Goal: Task Accomplishment & Management: Manage account settings

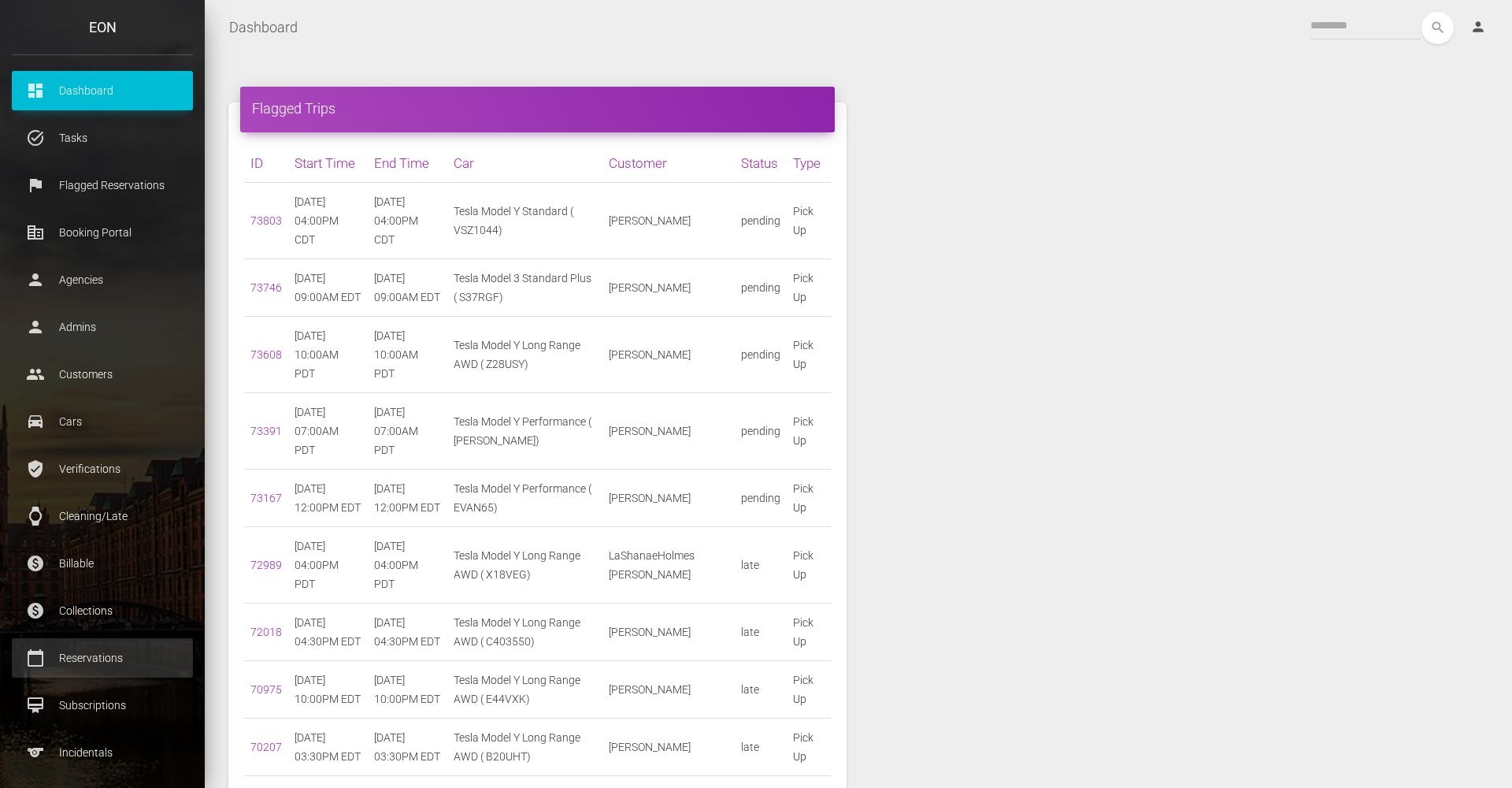
click at [116, 647] on p "Reservations" at bounding box center [102, 657] width 158 height 23
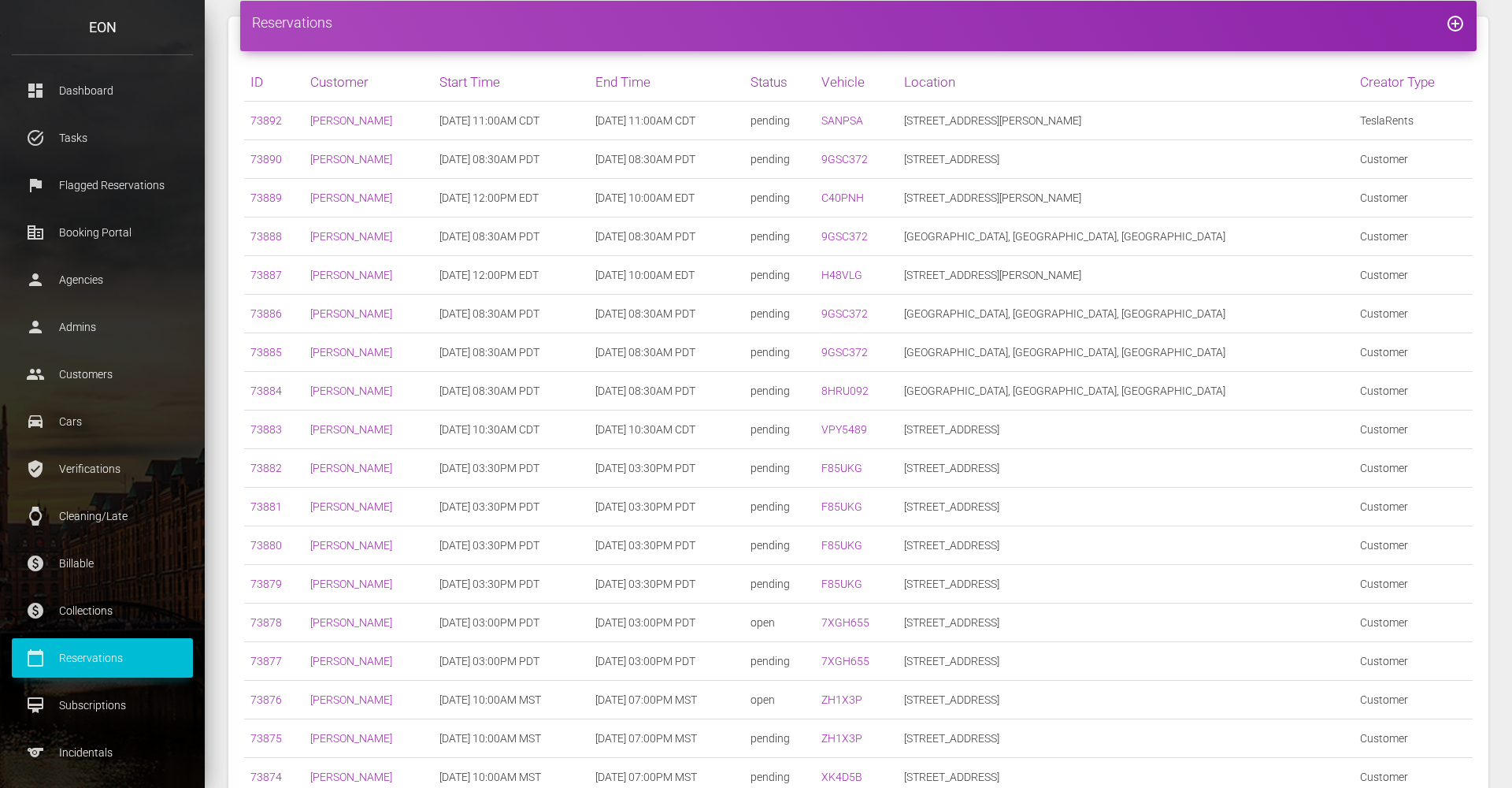
scroll to position [89, 0]
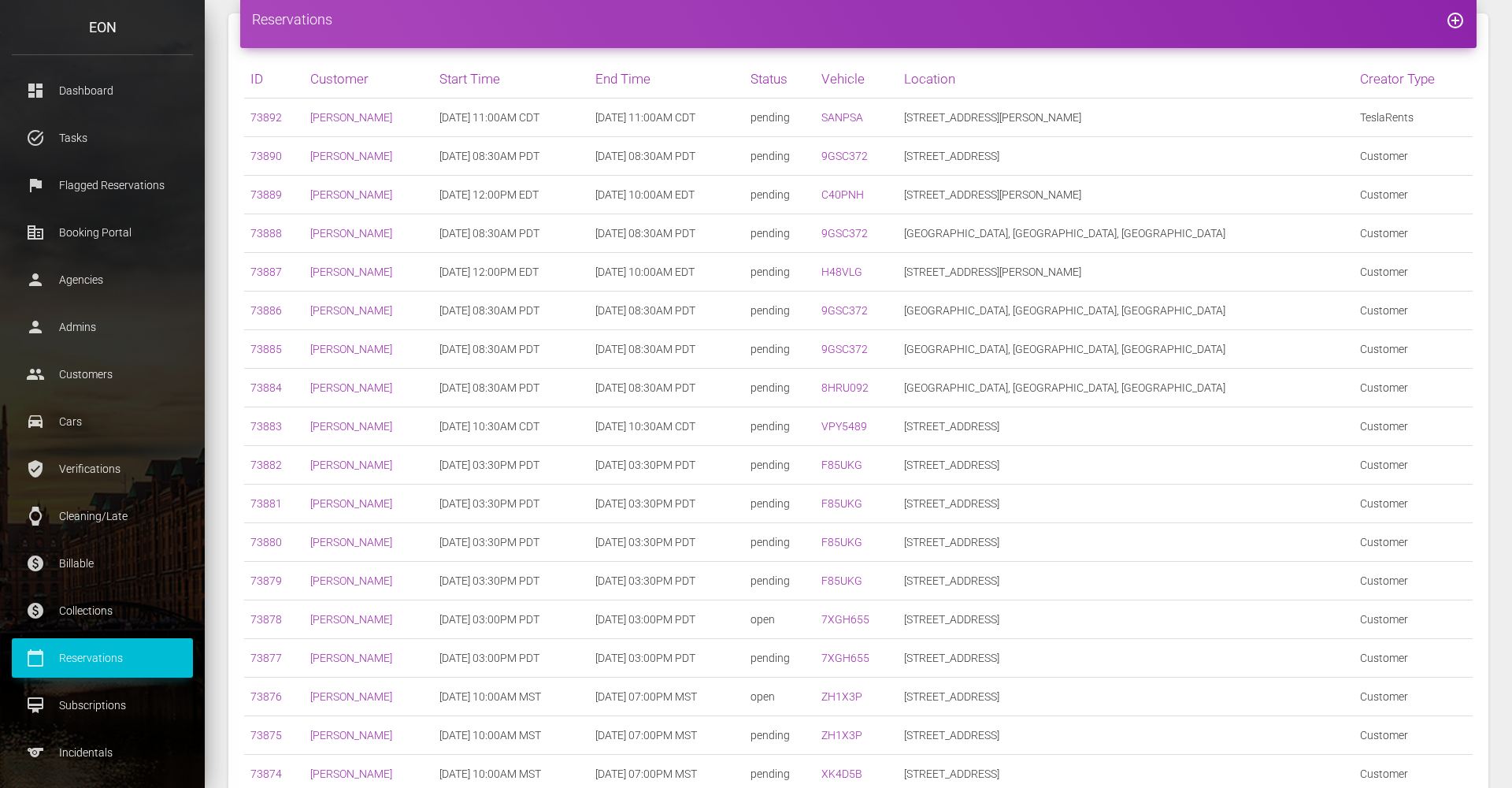
drag, startPoint x: 936, startPoint y: 585, endPoint x: 887, endPoint y: 456, distance: 138.0
click at [887, 456] on tbody "73892 Nick Foster 09/16/2025 11:00AM CDT 10/16/2025 11:00AM CDT pending SANPSA …" at bounding box center [859, 581] width 1229 height 965
click at [815, 299] on td "pending" at bounding box center [780, 311] width 71 height 39
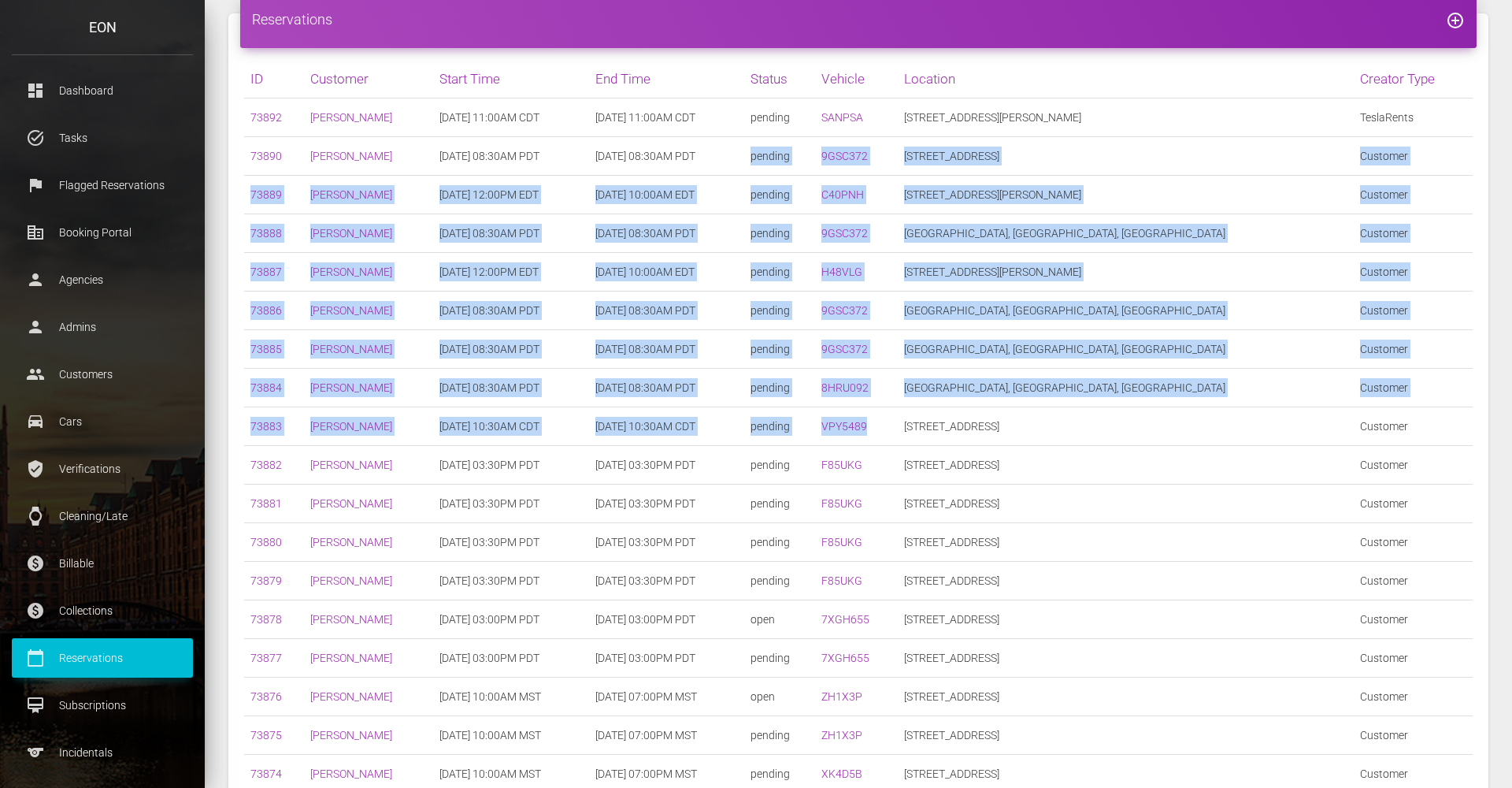
drag, startPoint x: 893, startPoint y: 154, endPoint x: 974, endPoint y: 439, distance: 296.3
click at [974, 439] on tbody "73892 Nick Foster 09/16/2025 11:00AM CDT 10/16/2025 11:00AM CDT pending SANPSA …" at bounding box center [859, 581] width 1229 height 965
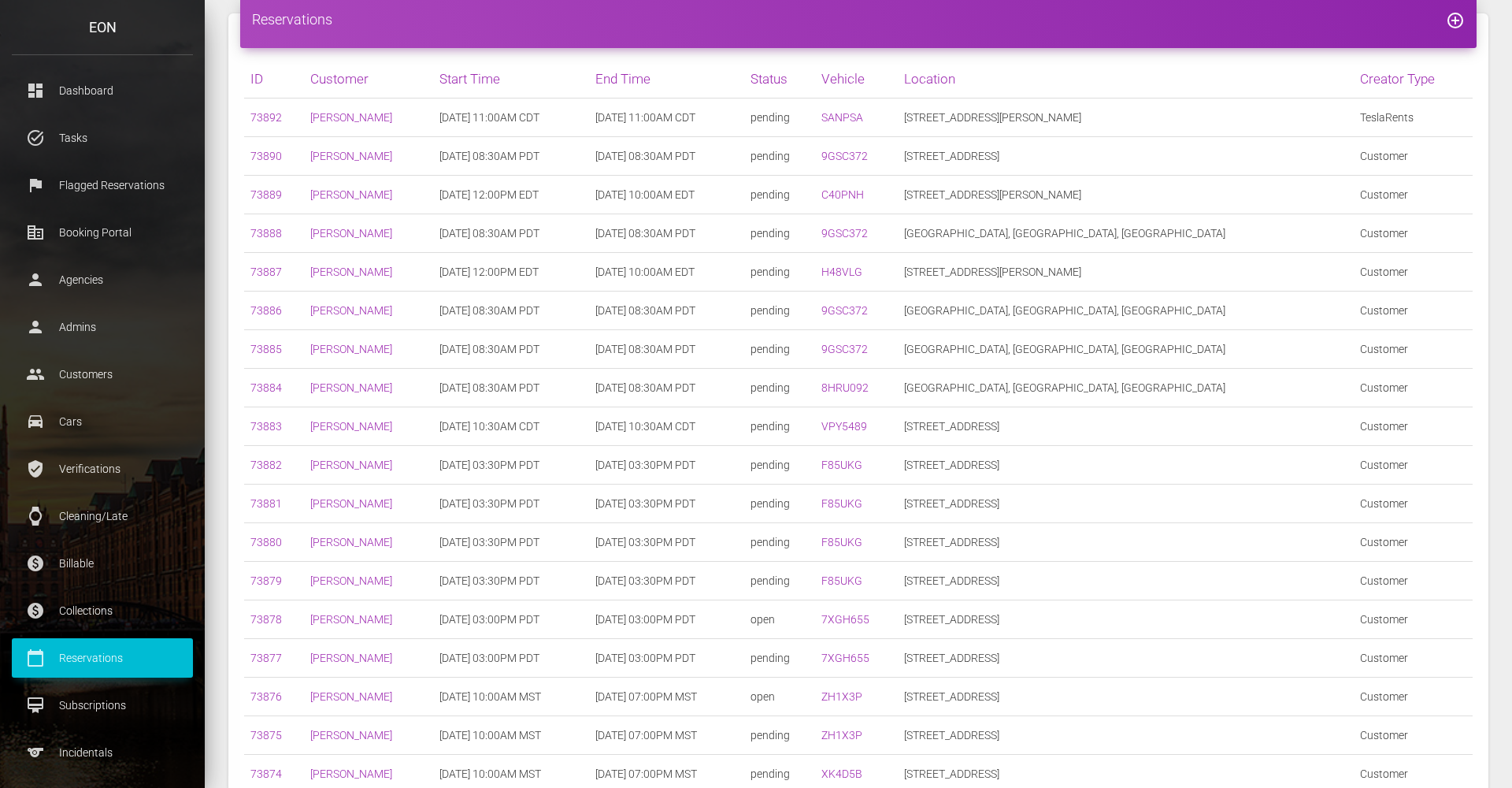
click at [736, 415] on td "09/25/2025 10:30AM CDT" at bounding box center [667, 427] width 156 height 39
click at [1175, 199] on td "265 Johnston Avenue" at bounding box center [1125, 195] width 456 height 39
drag, startPoint x: 943, startPoint y: 586, endPoint x: 890, endPoint y: 325, distance: 266.3
click at [890, 325] on tbody "73892 Nick Foster 09/16/2025 11:00AM CDT 10/16/2025 11:00AM CDT pending SANPSA …" at bounding box center [859, 581] width 1229 height 965
click at [745, 388] on td "10/29/2025 08:30AM PDT" at bounding box center [667, 389] width 156 height 39
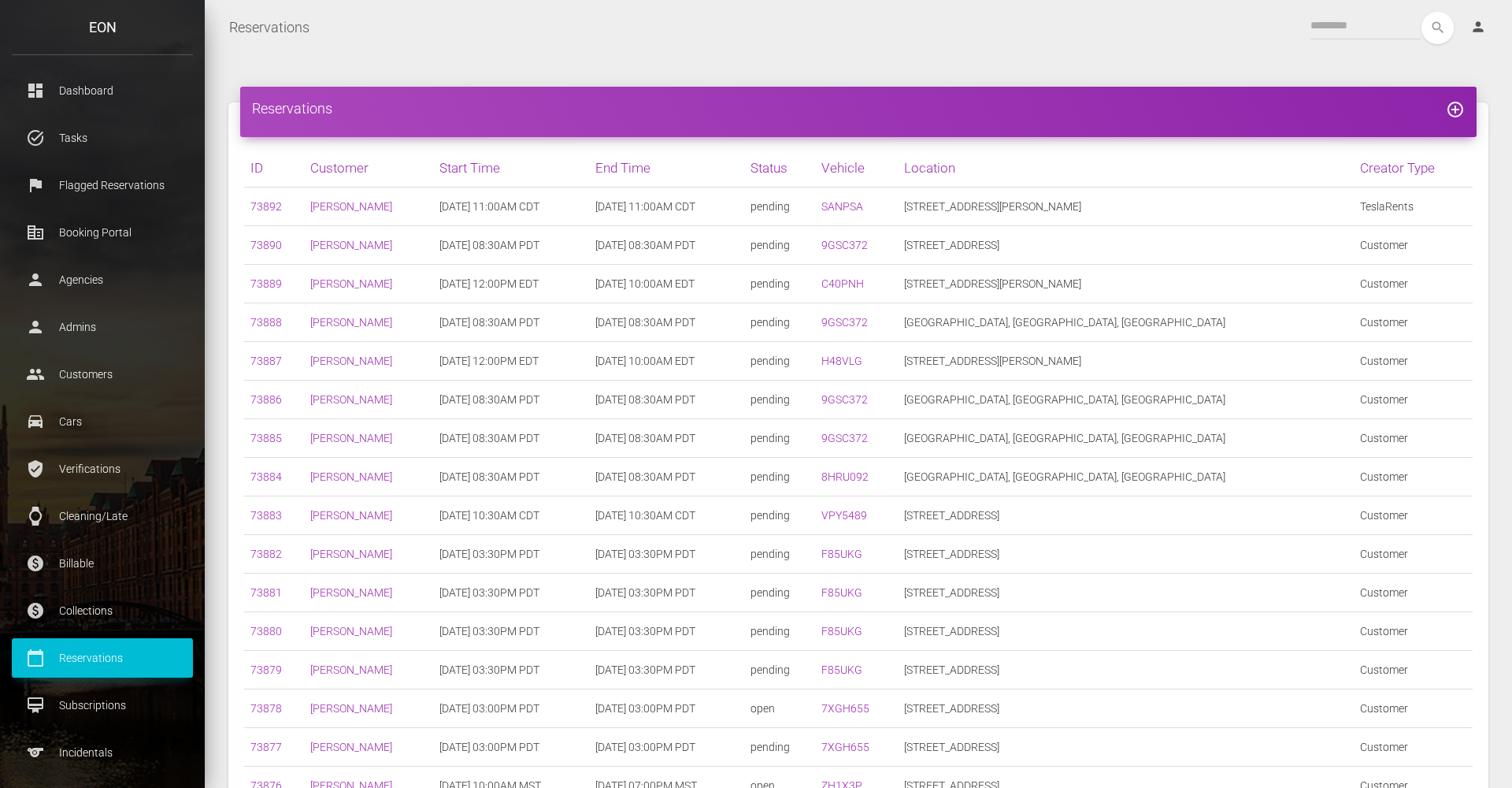
scroll to position [0, 0]
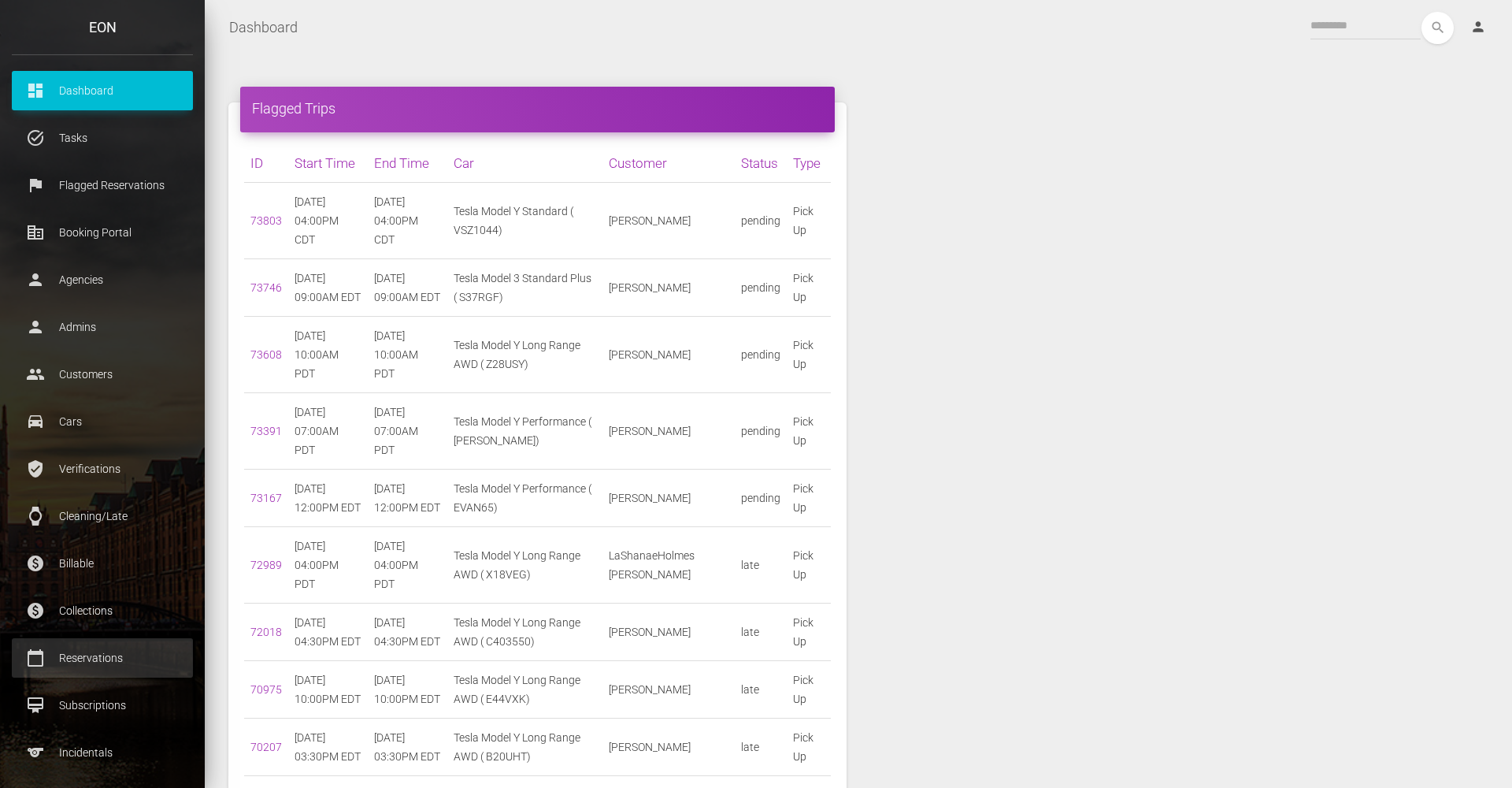
click at [134, 654] on p "Reservations" at bounding box center [102, 657] width 158 height 23
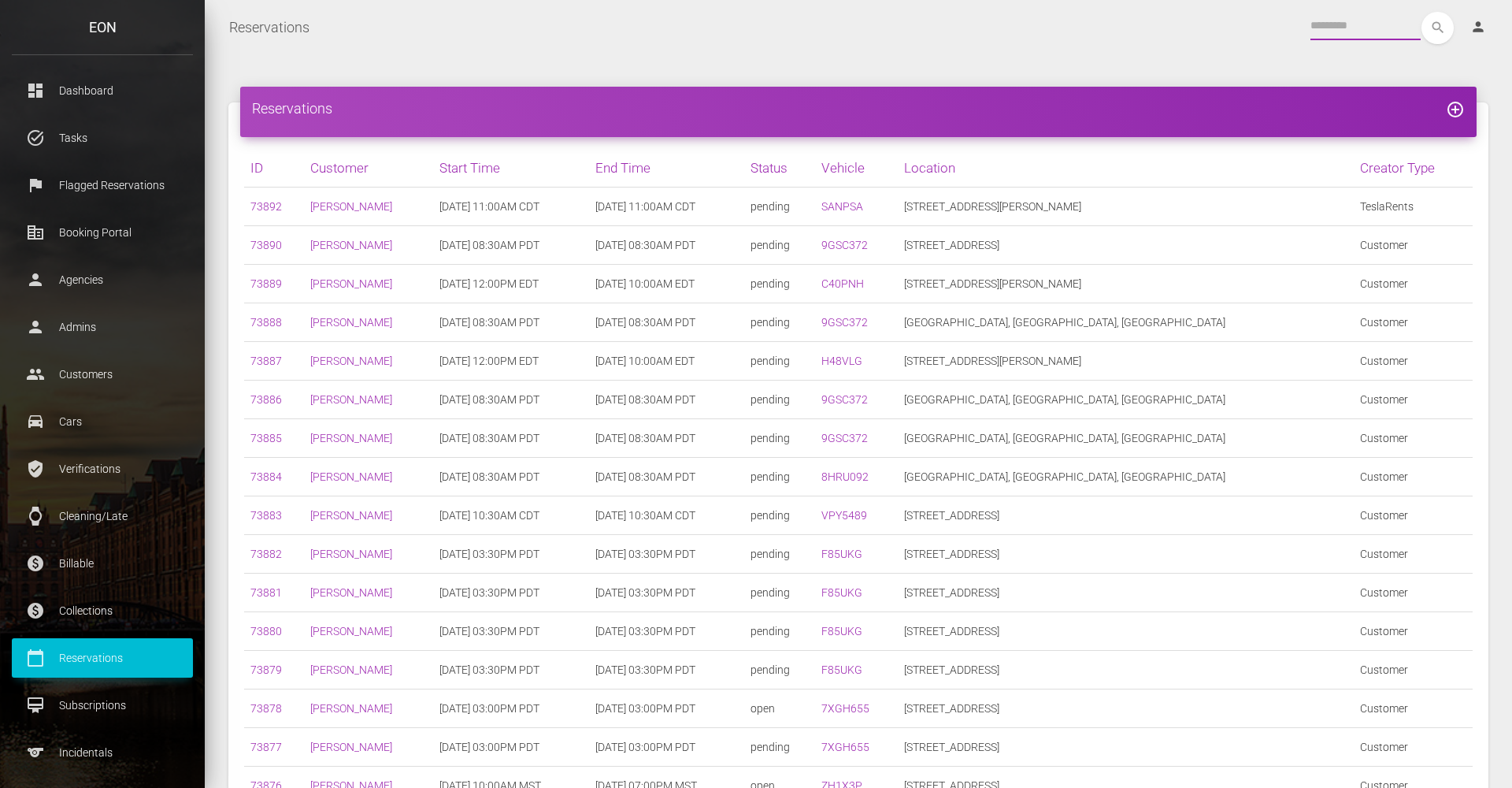
click at [1334, 14] on input "text" at bounding box center [1365, 25] width 110 height 28
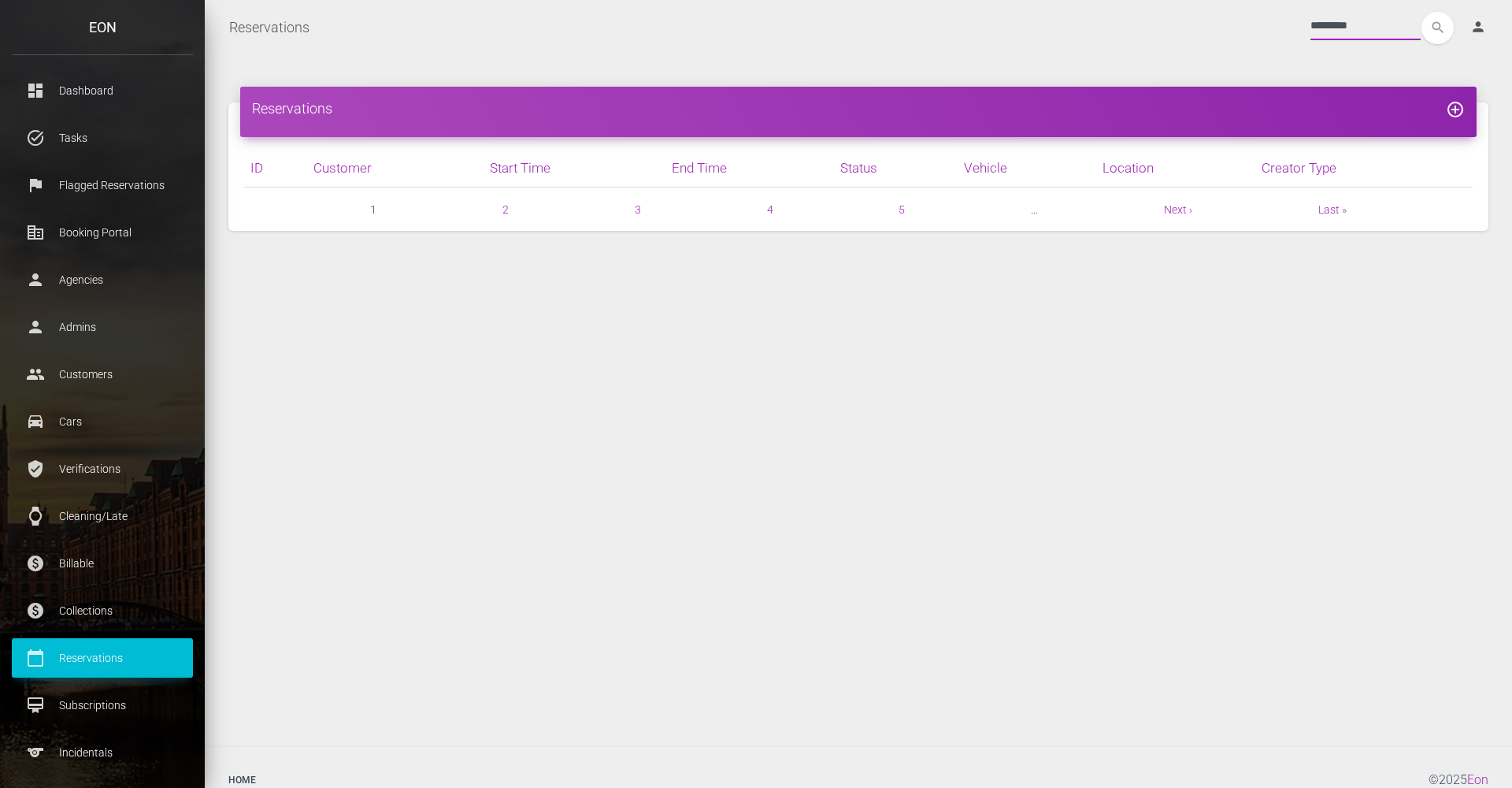
type input "*********"
click at [1438, 27] on button "search" at bounding box center [1437, 27] width 32 height 32
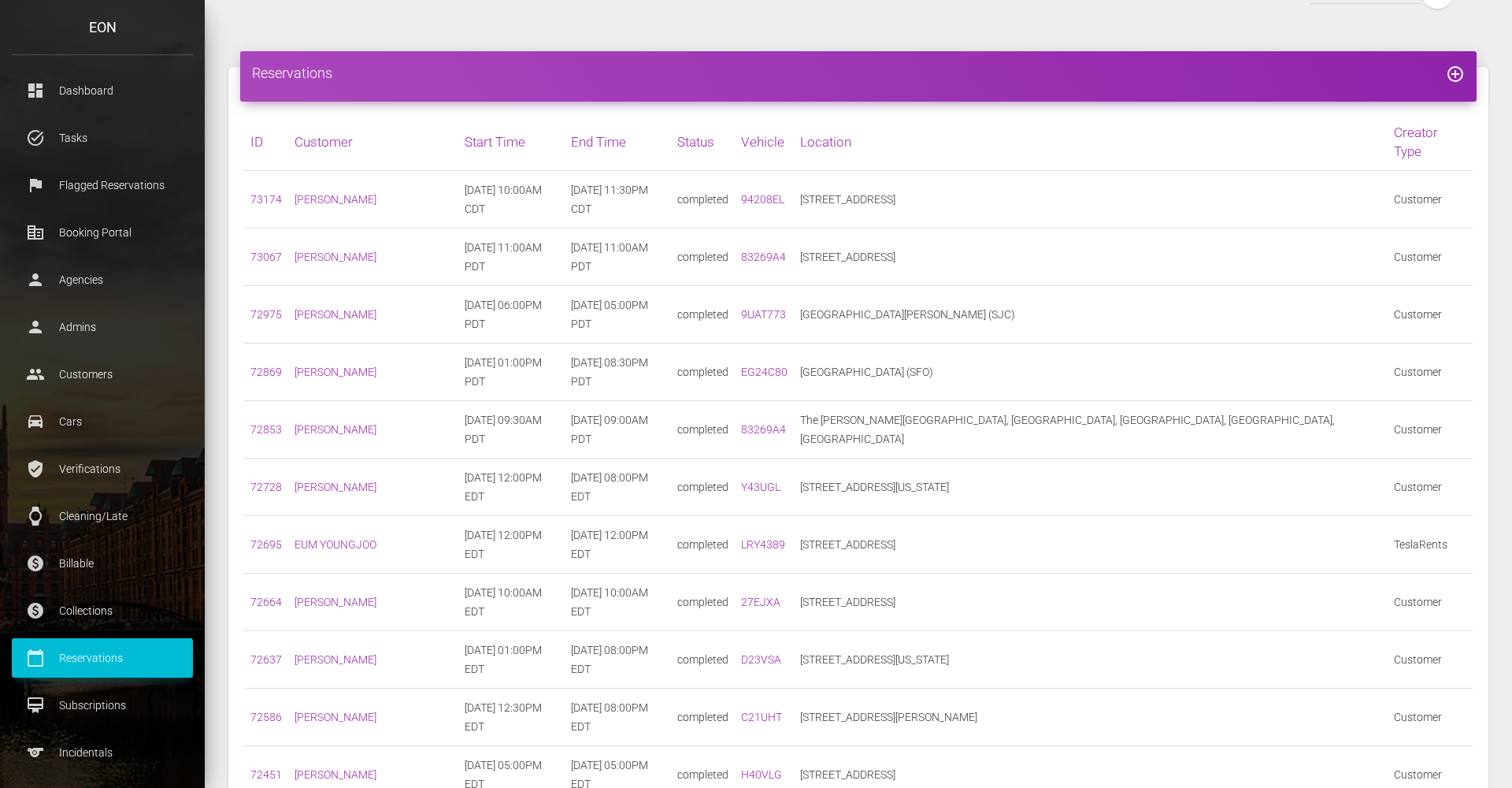
scroll to position [44, 0]
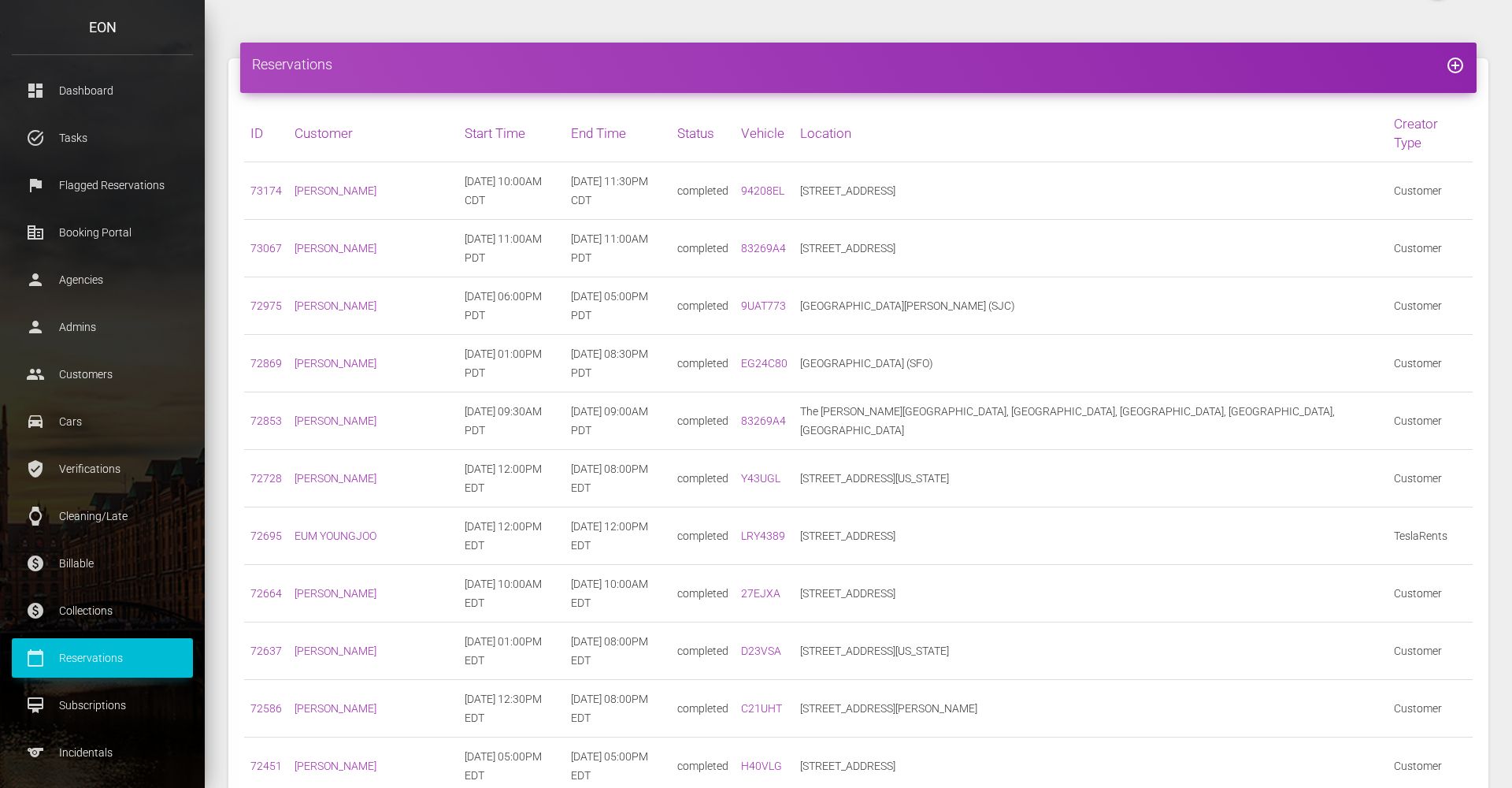
click at [277, 565] on td "72664" at bounding box center [266, 593] width 44 height 57
click at [267, 587] on link "72664" at bounding box center [266, 593] width 31 height 13
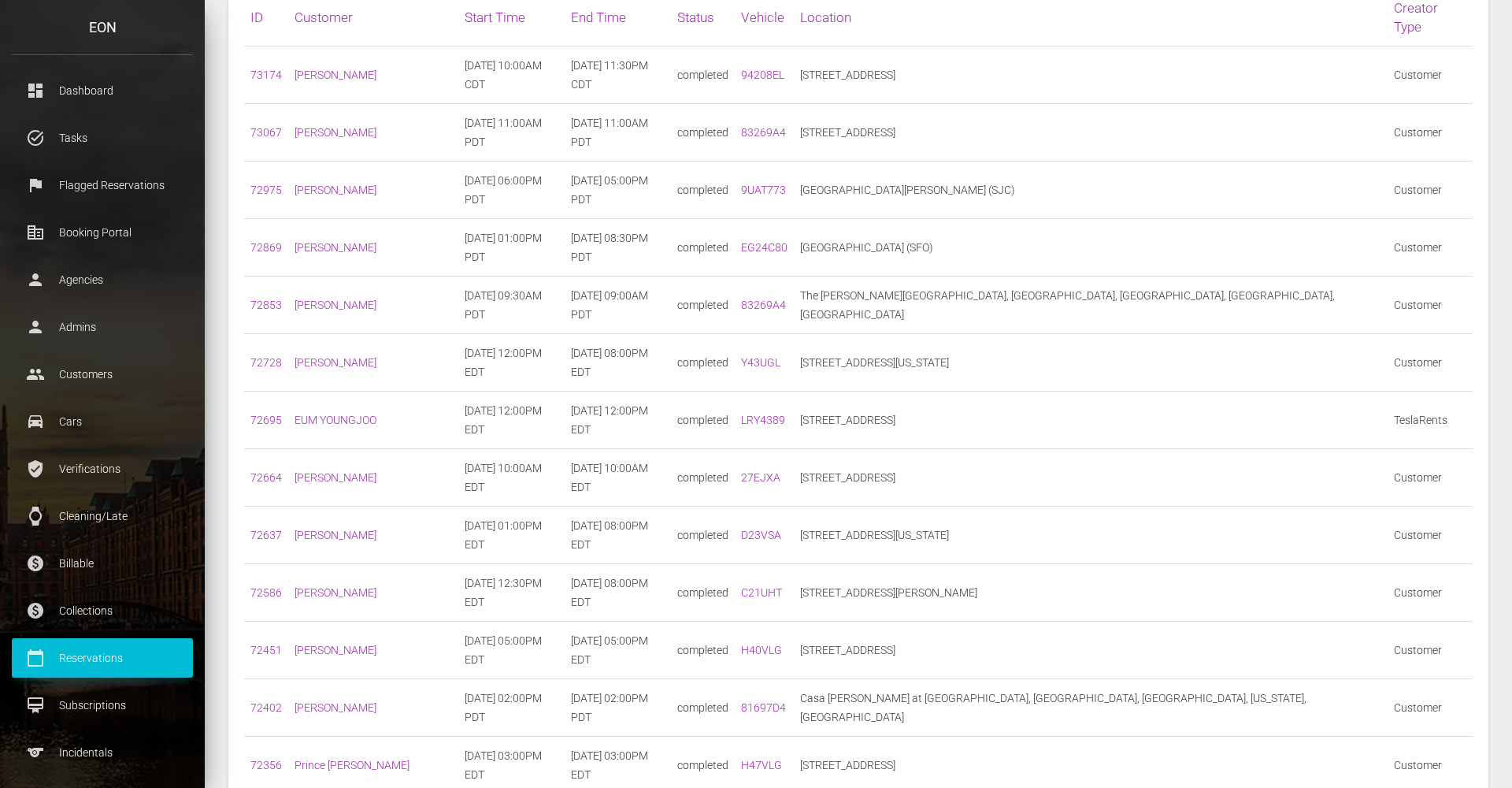
scroll to position [173, 0]
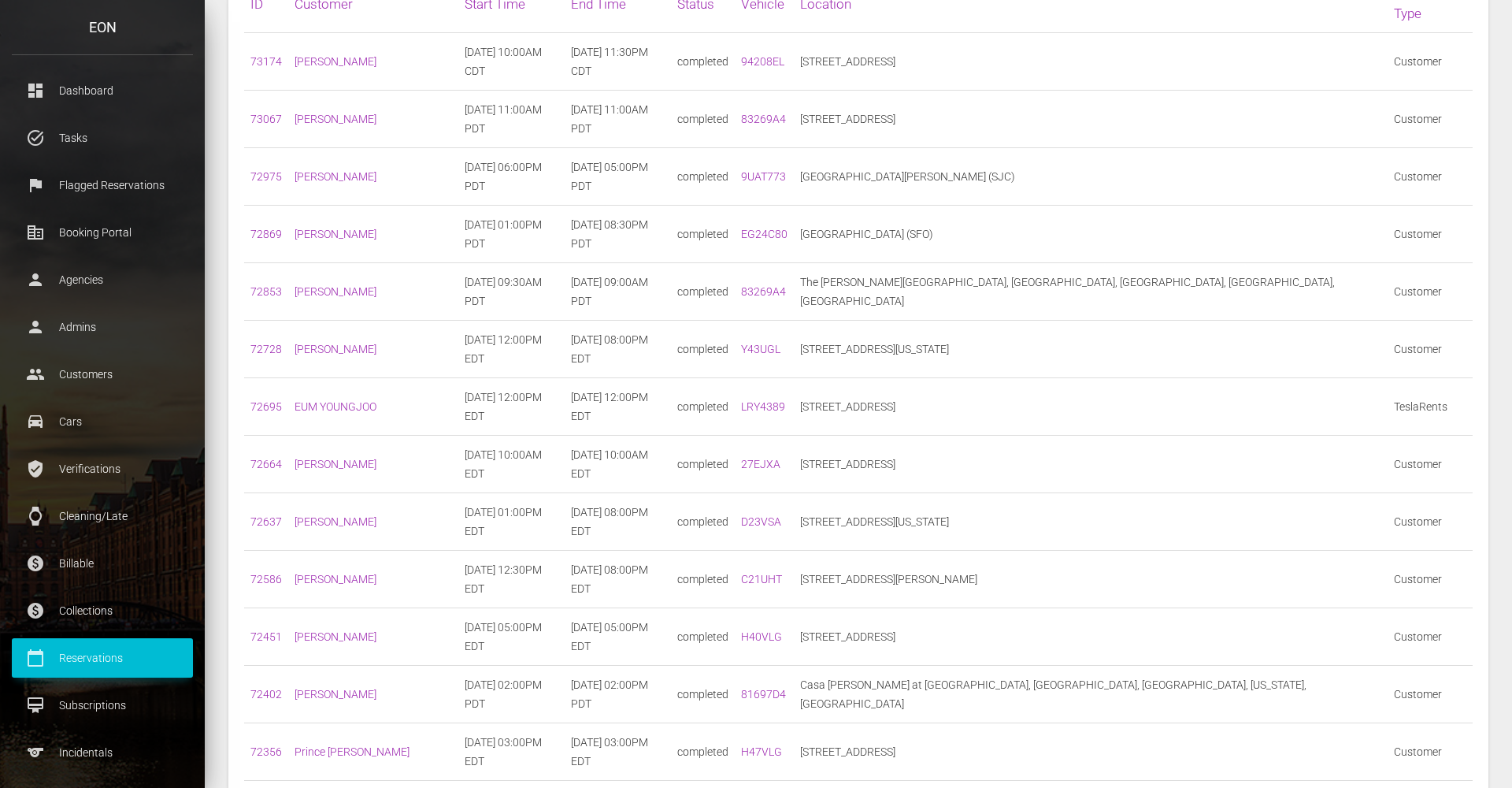
click at [262, 551] on td "72586" at bounding box center [266, 580] width 44 height 57
click at [265, 573] on link "72586" at bounding box center [266, 579] width 31 height 13
click at [273, 228] on link "72869" at bounding box center [266, 234] width 31 height 13
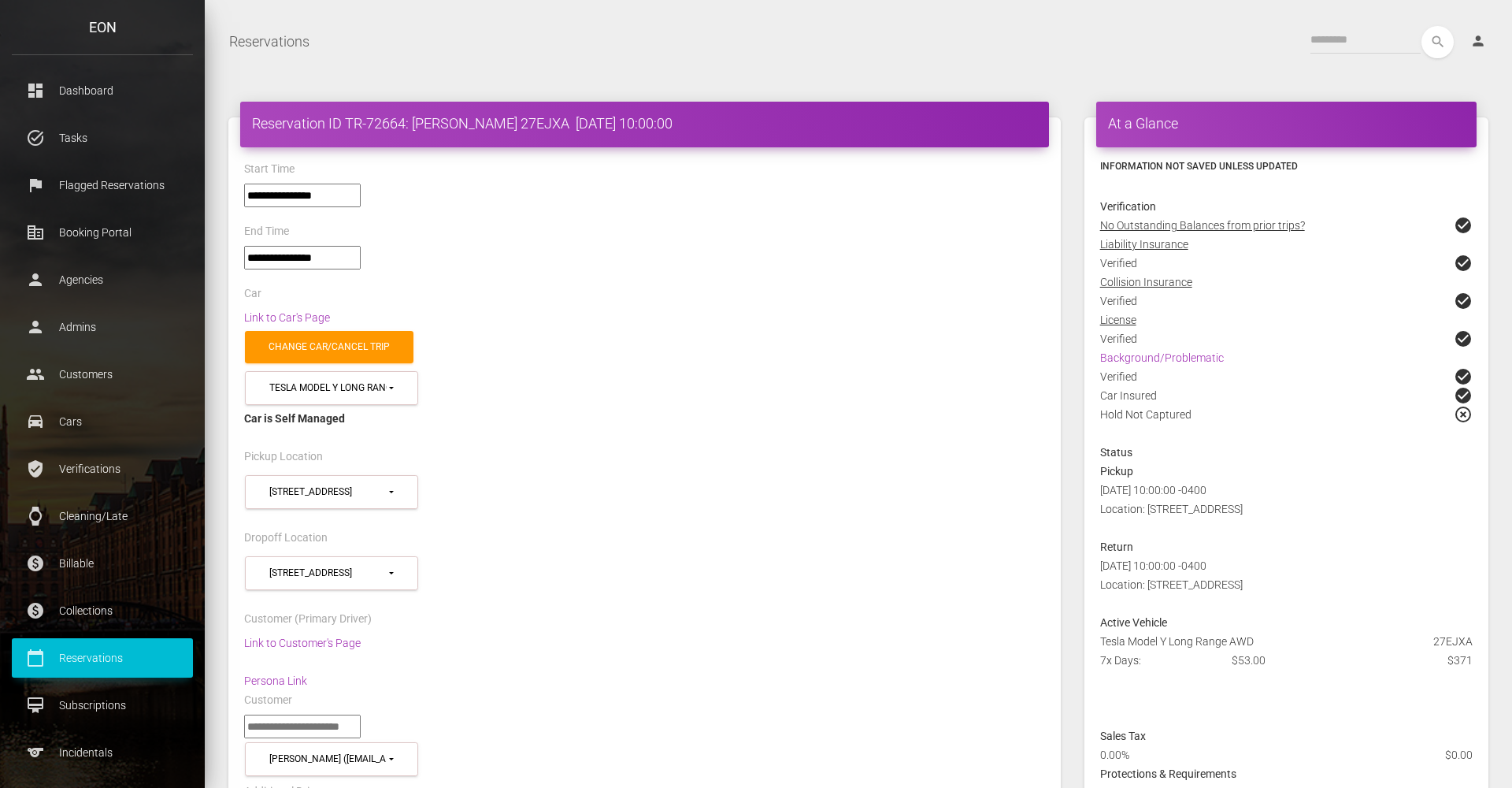
select select "*****"
select select
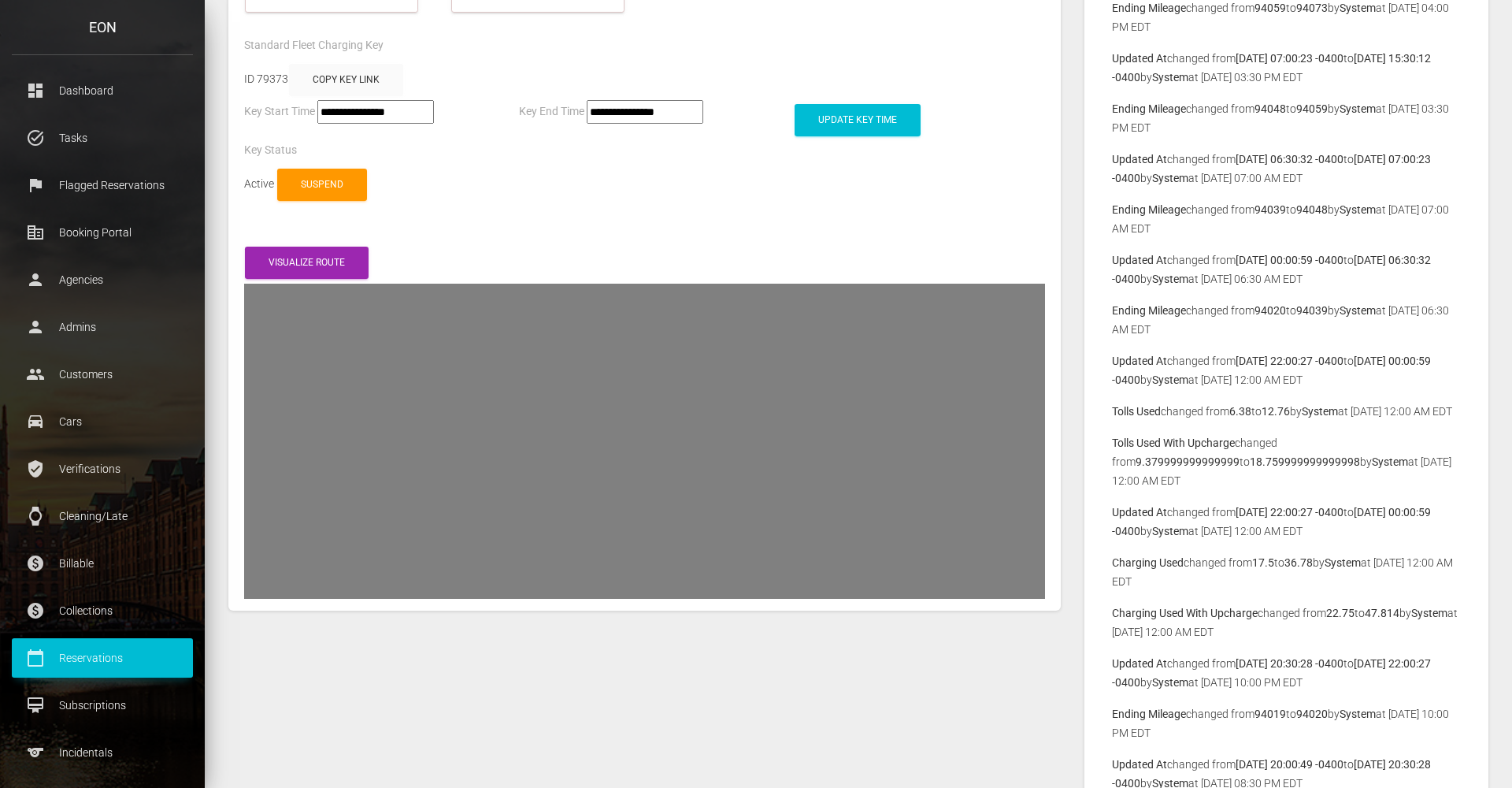
scroll to position [3013, 0]
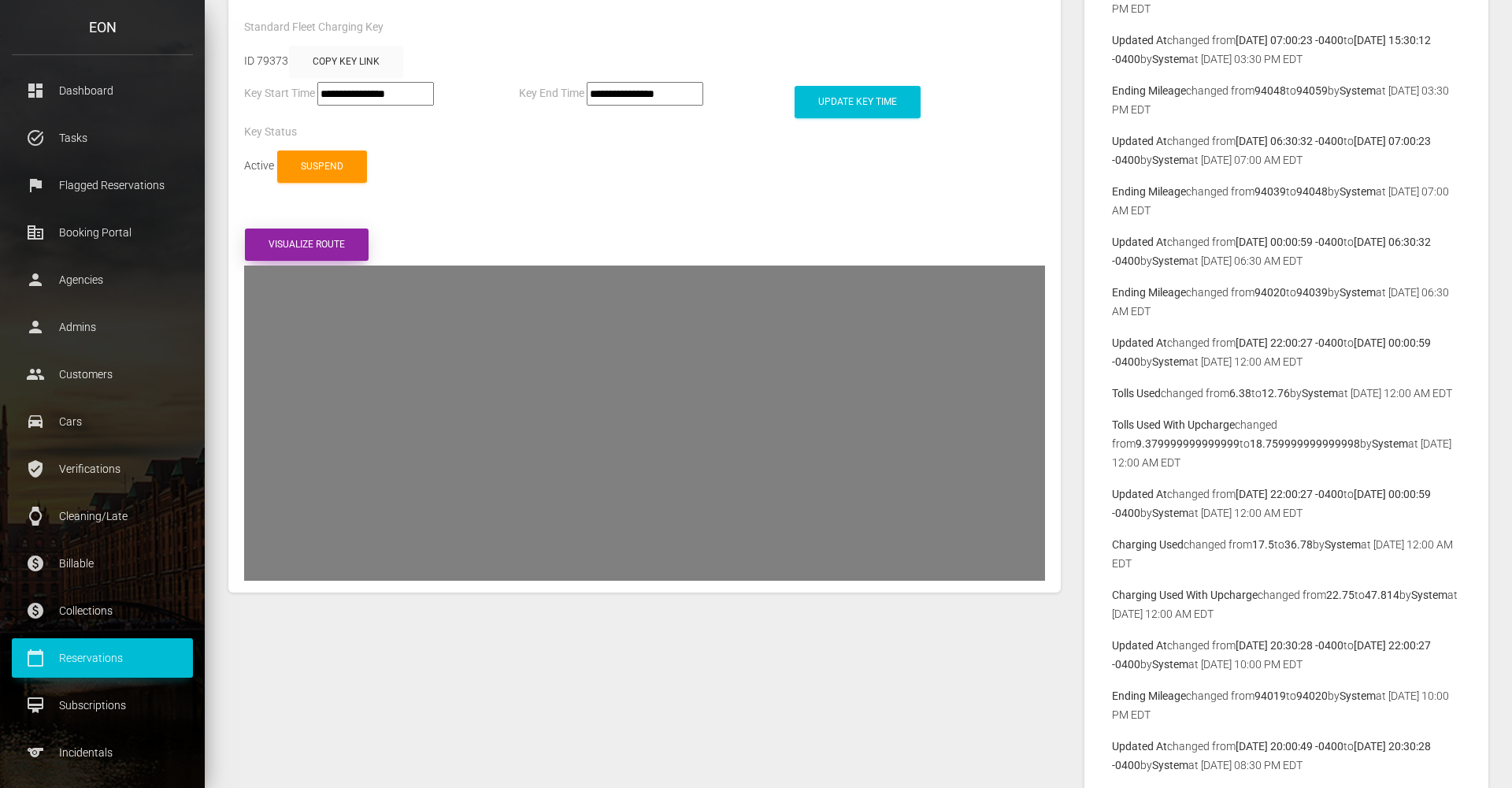
click at [334, 229] on button "Visualize route" at bounding box center [307, 244] width 124 height 32
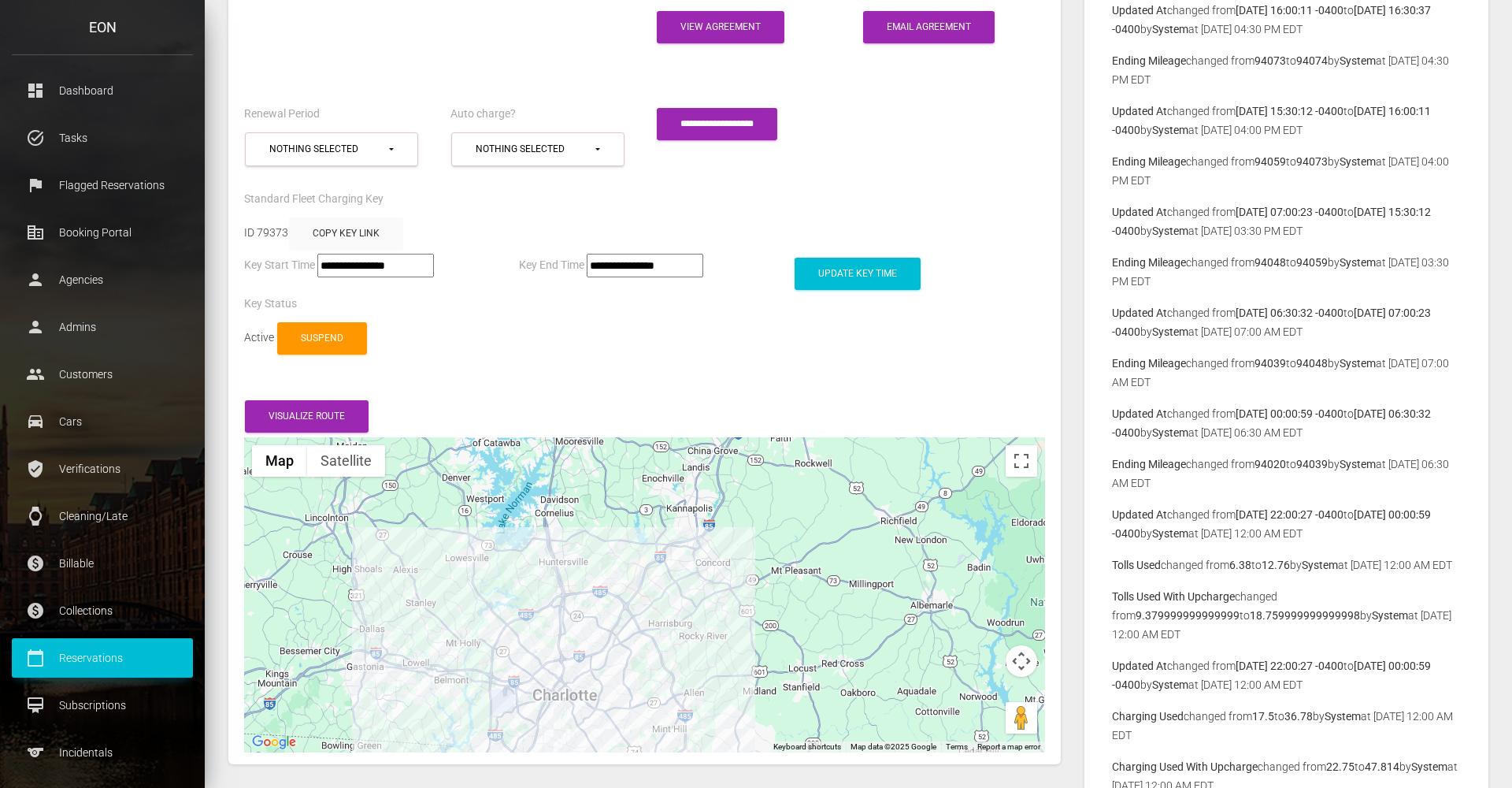
scroll to position [2842, 0]
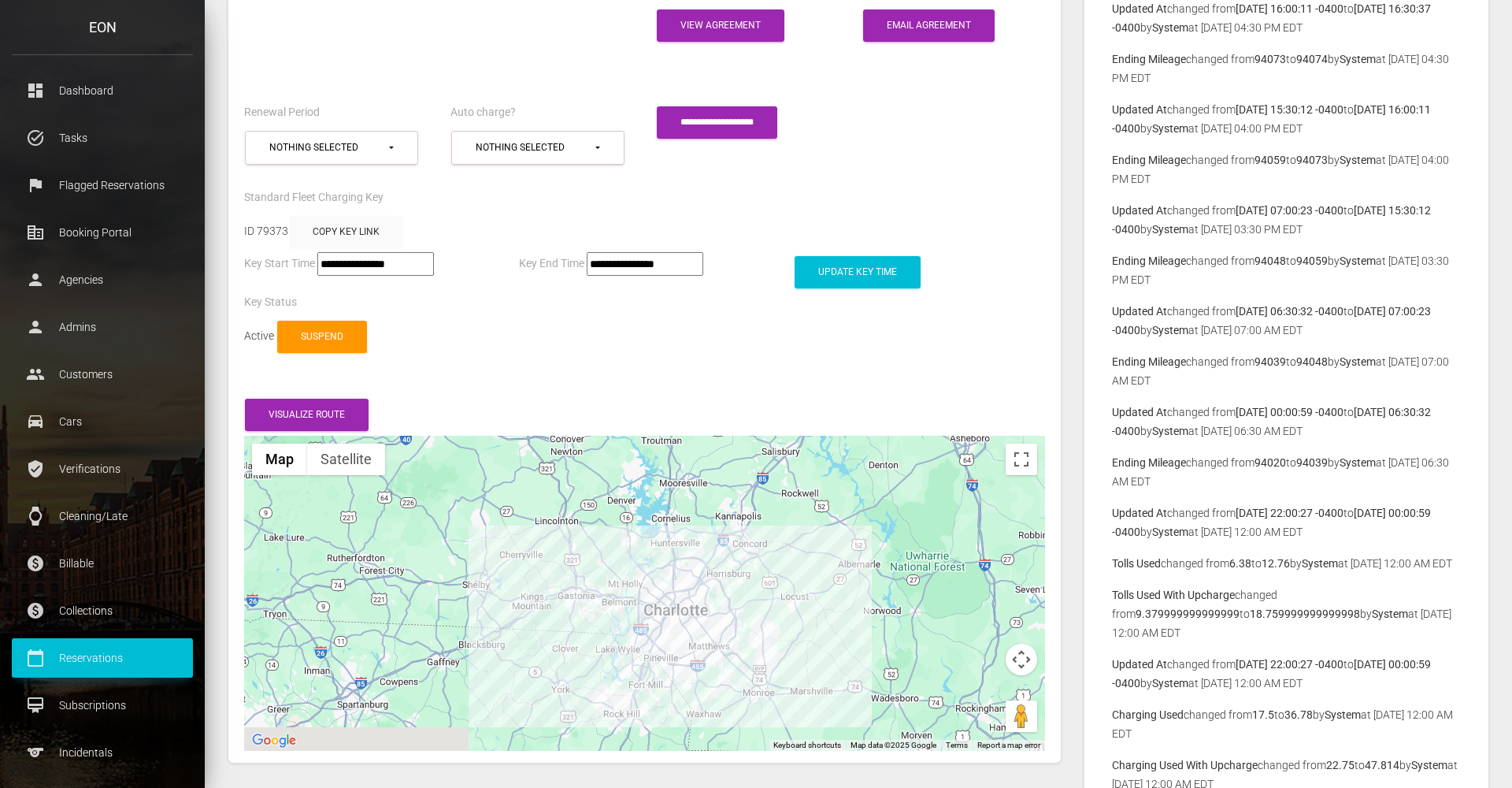
drag, startPoint x: 778, startPoint y: 624, endPoint x: 778, endPoint y: 573, distance: 51.0
click at [778, 573] on div at bounding box center [645, 593] width 801 height 316
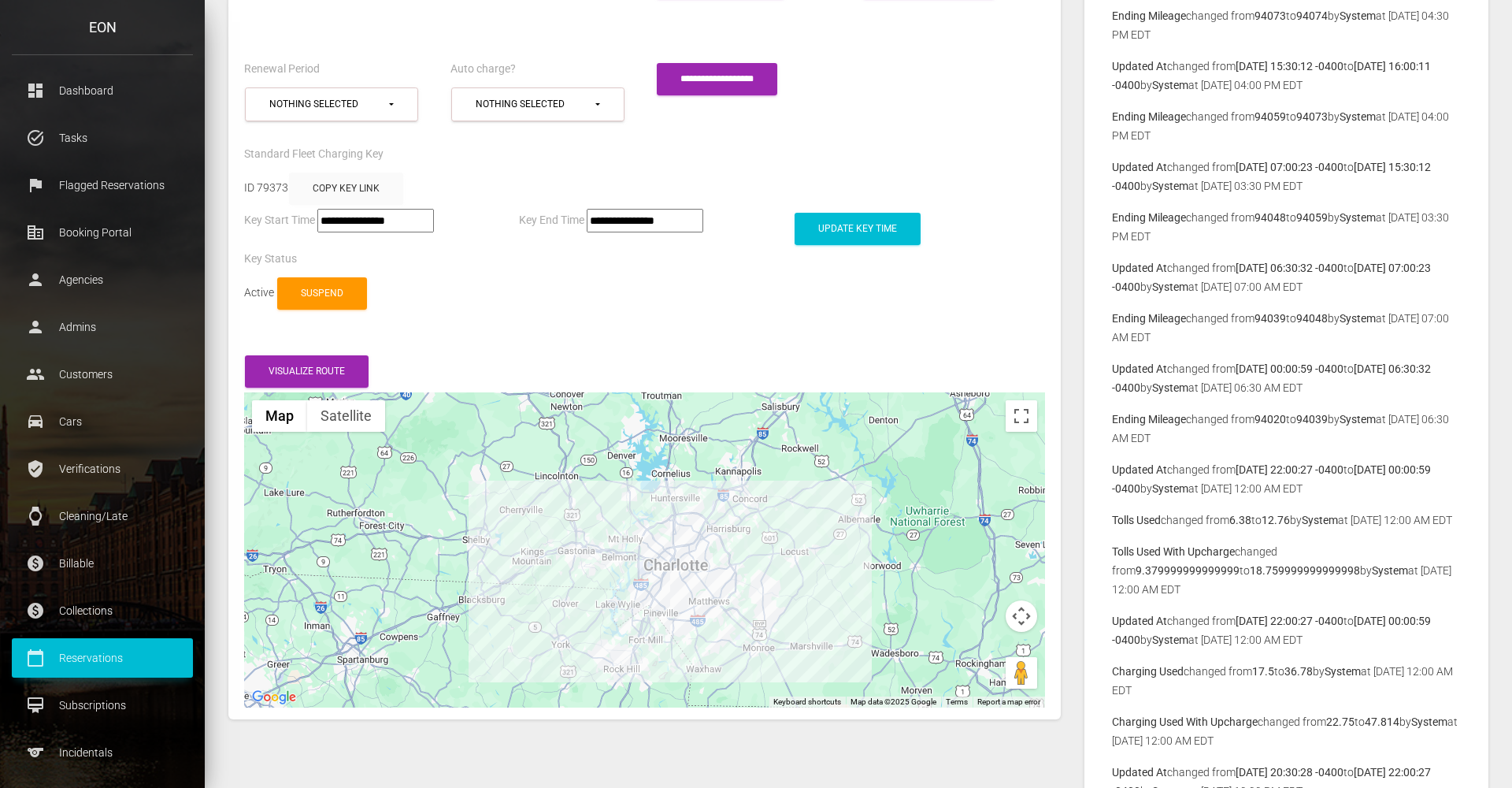
scroll to position [2887, 0]
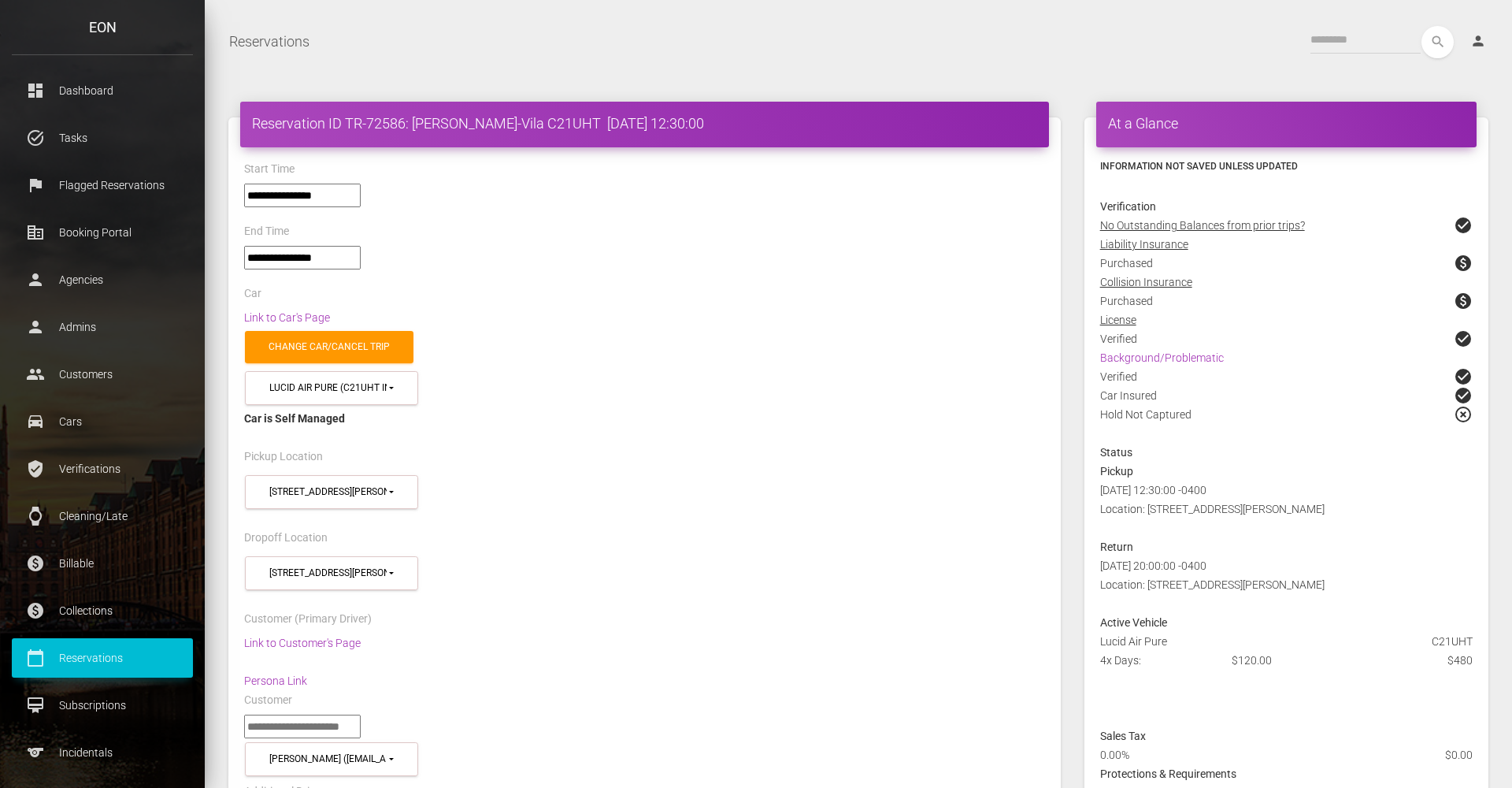
select select "*****"
select select
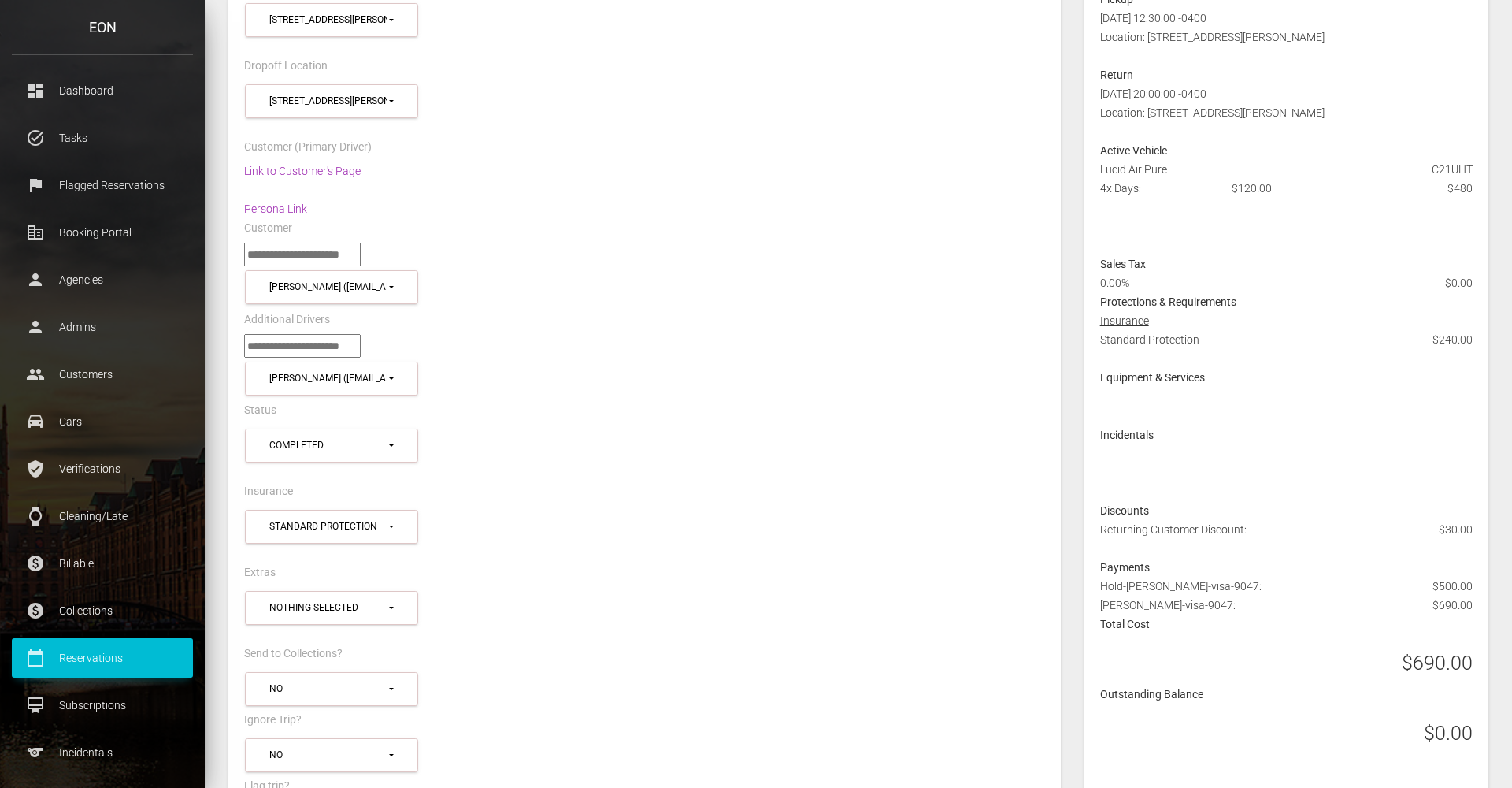
scroll to position [470, 0]
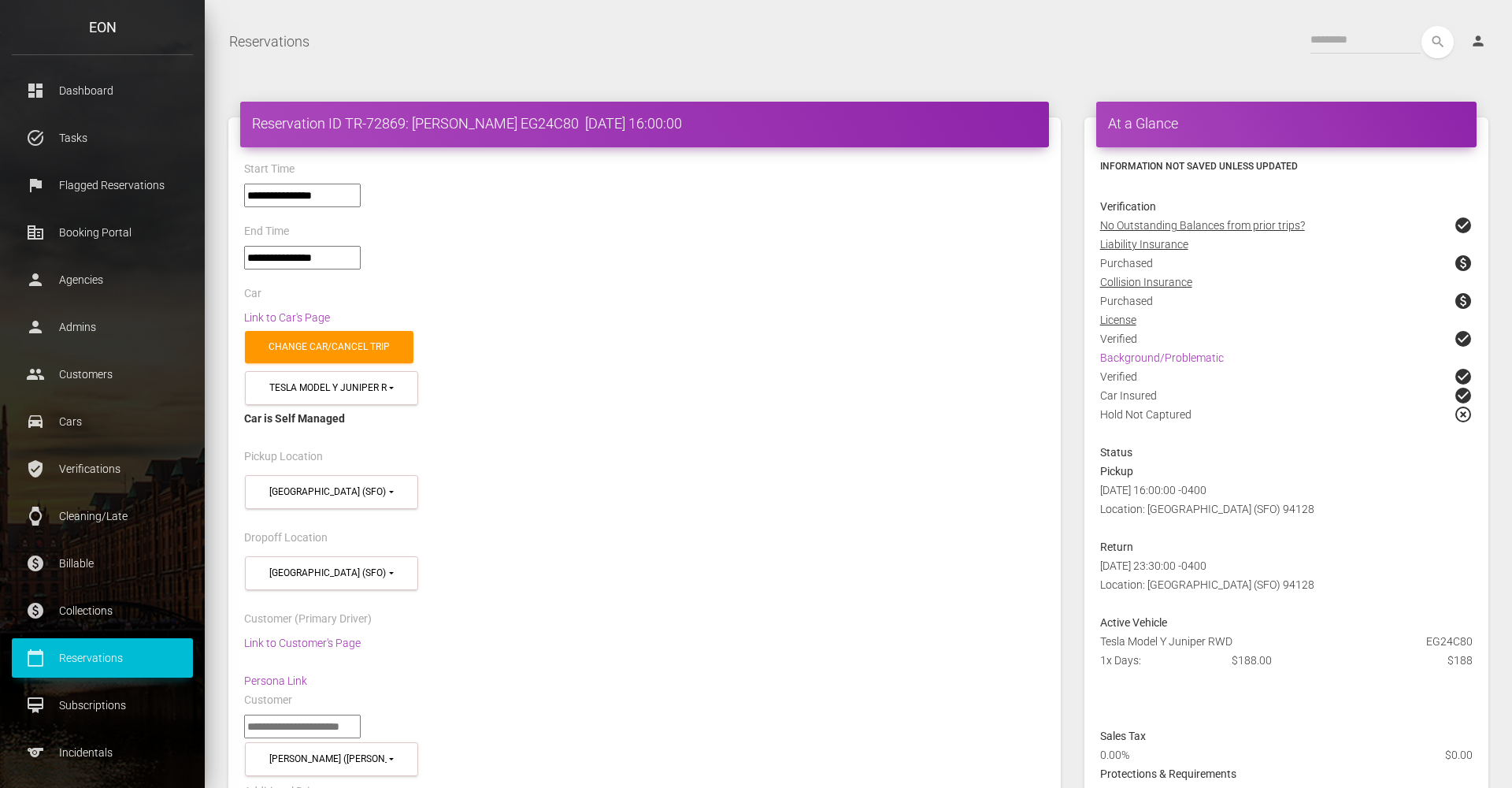
select select "*****"
select select
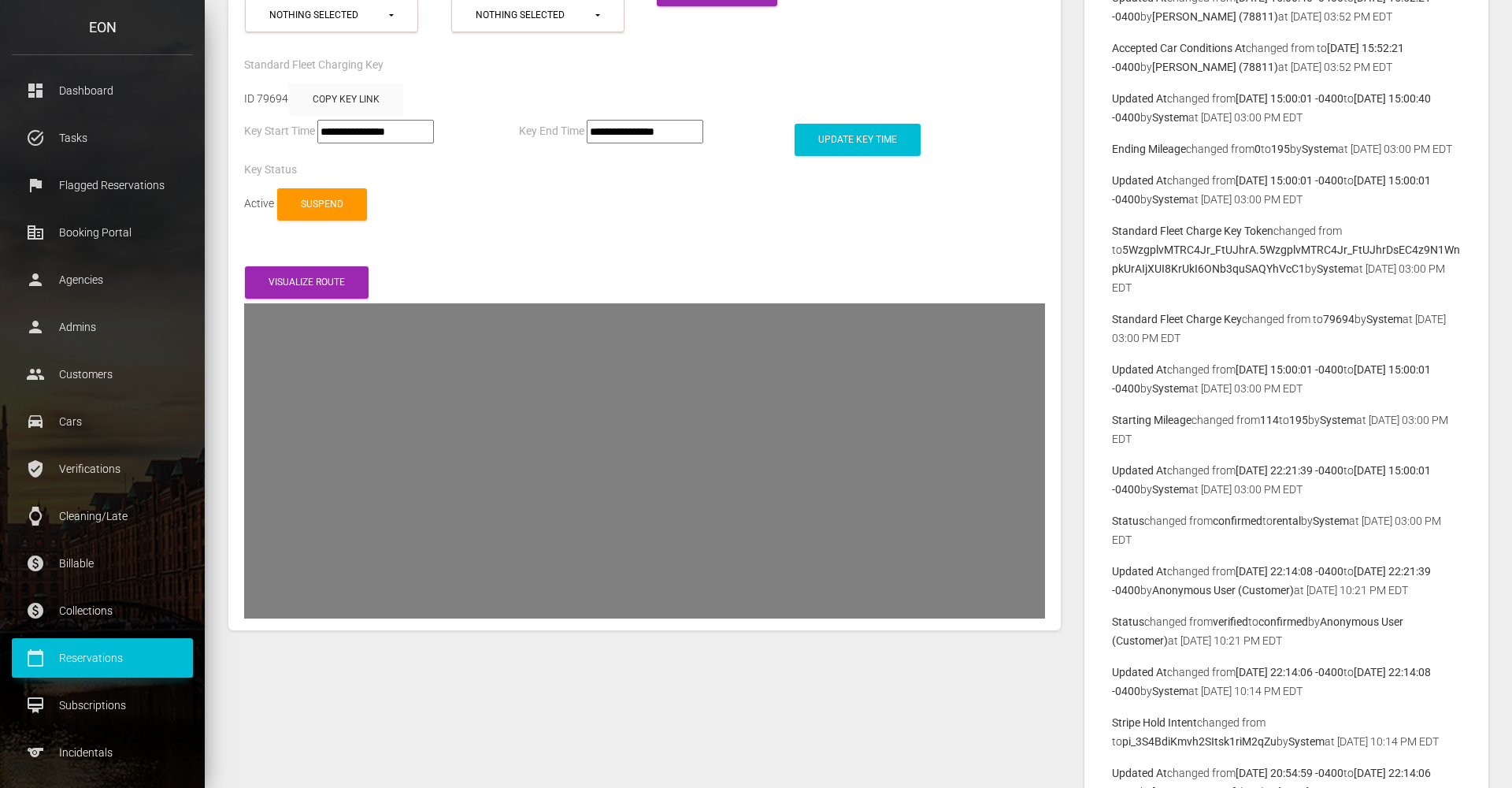
scroll to position [3171, 0]
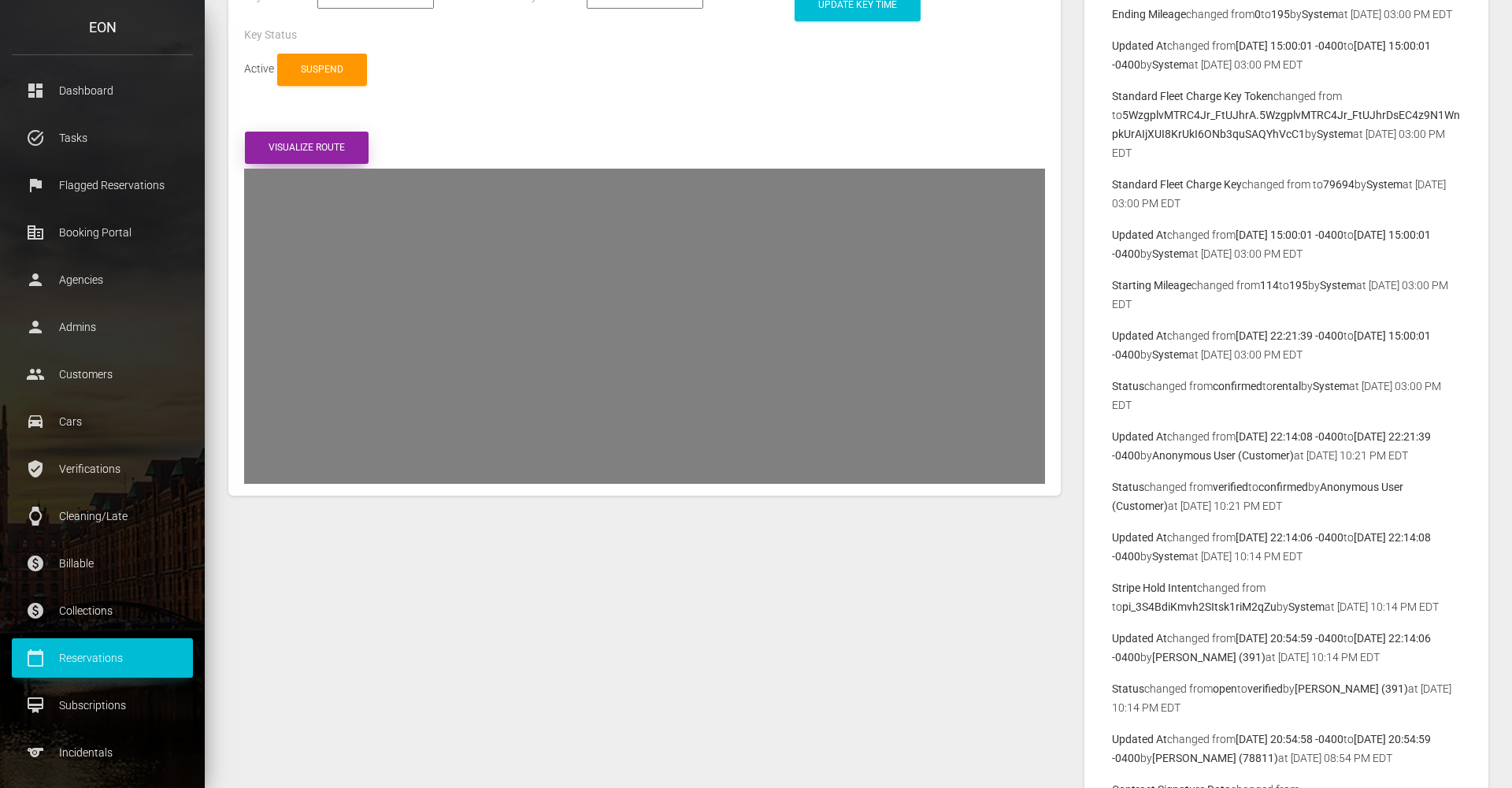
click at [344, 131] on button "Visualize route" at bounding box center [307, 147] width 124 height 32
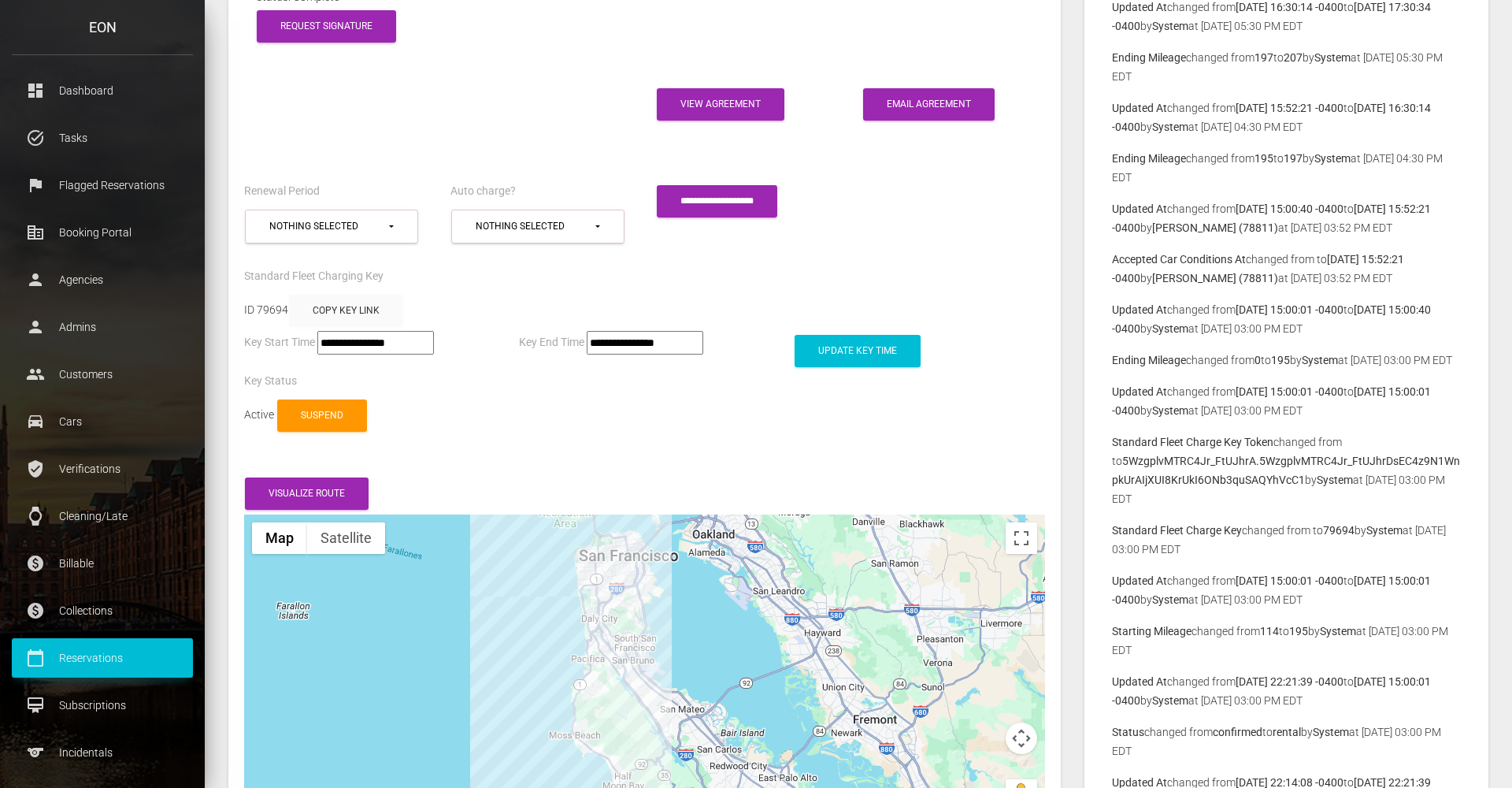
scroll to position [2970, 0]
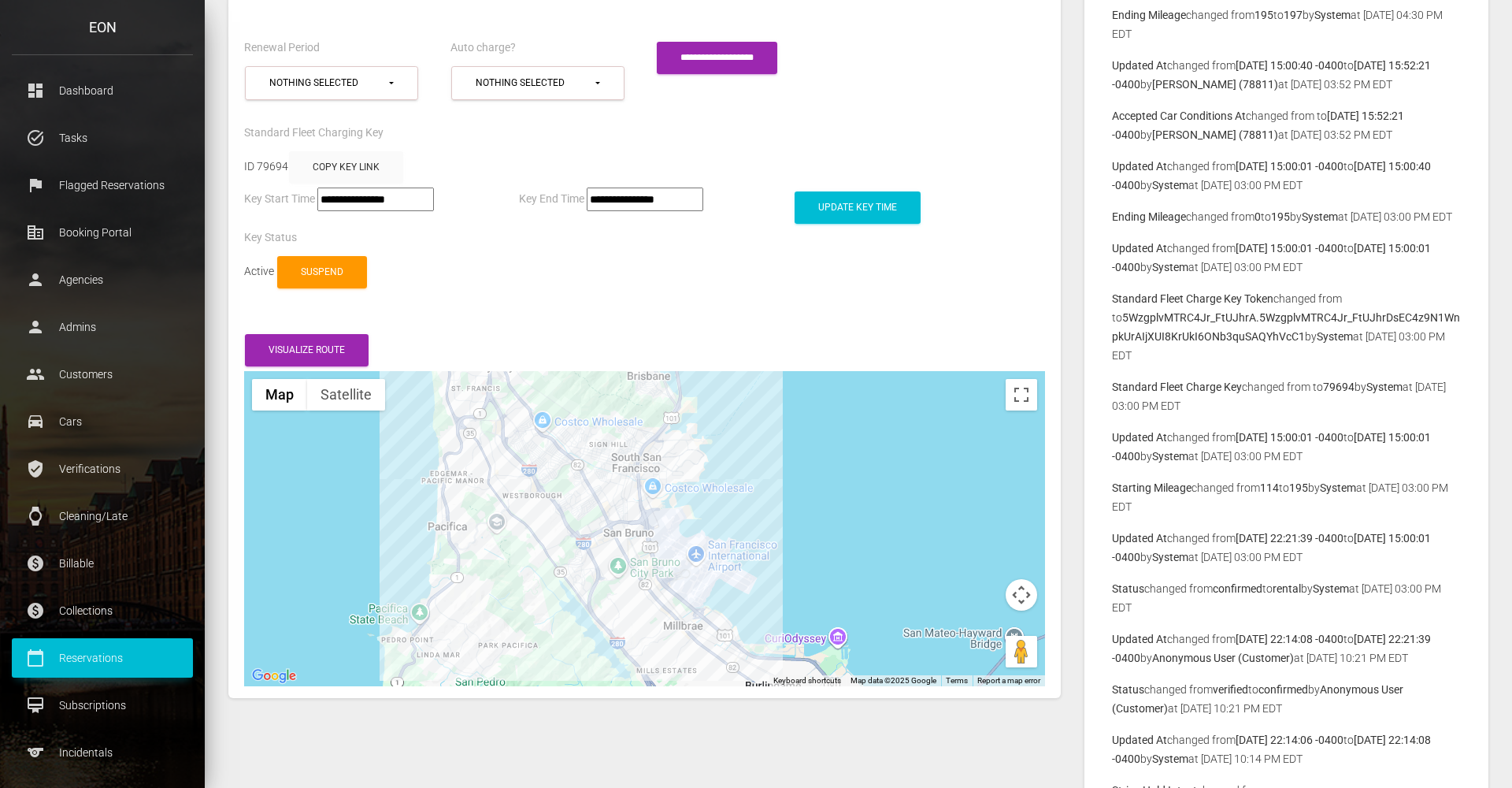
drag, startPoint x: 691, startPoint y: 412, endPoint x: 691, endPoint y: 572, distance: 160.0
click at [691, 571] on div at bounding box center [645, 529] width 801 height 316
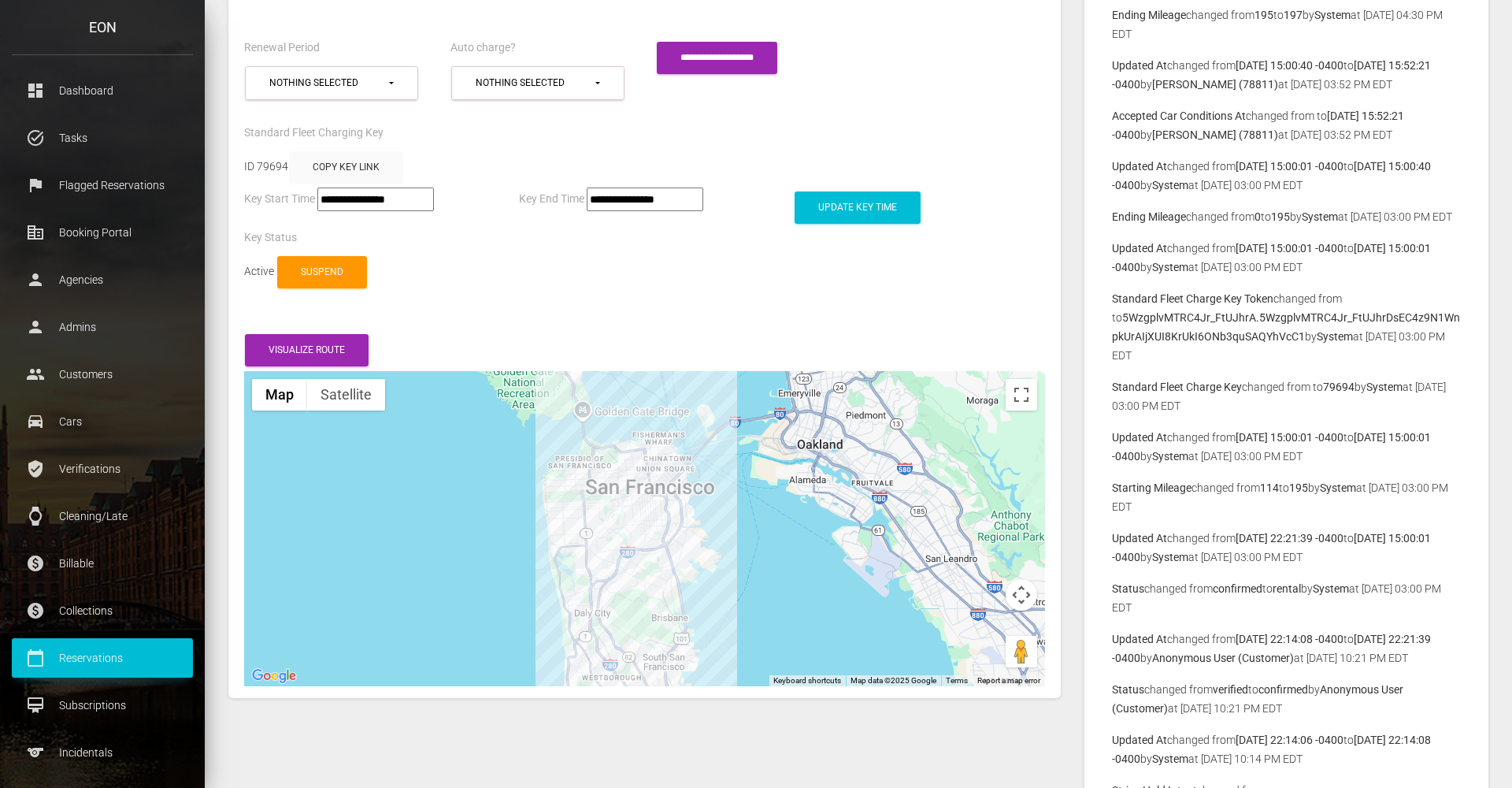
drag, startPoint x: 684, startPoint y: 477, endPoint x: 683, endPoint y: 561, distance: 84.0
click at [683, 562] on div at bounding box center [645, 529] width 801 height 316
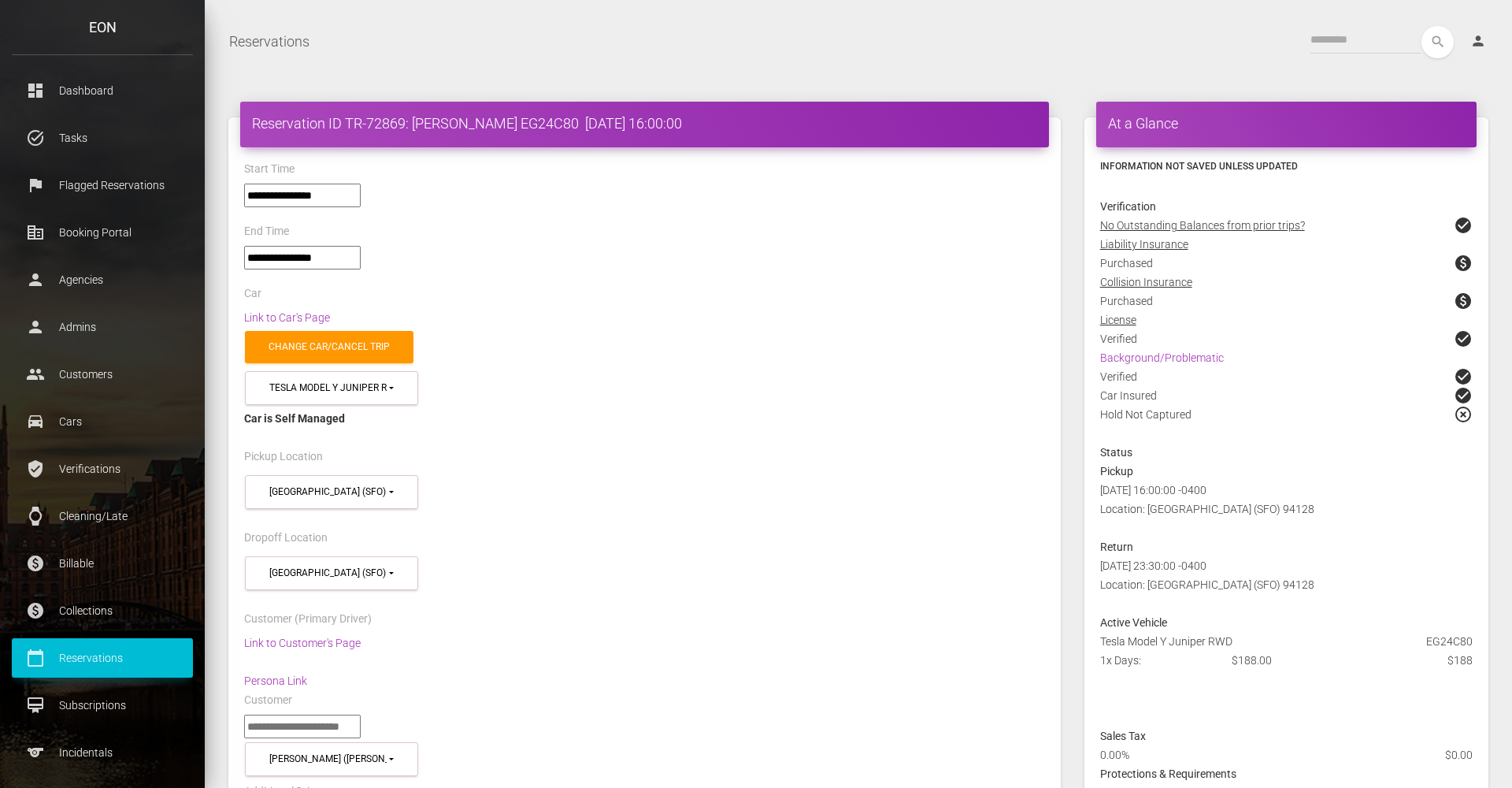
scroll to position [0, 0]
click at [317, 308] on div "Link to Car's Page" at bounding box center [645, 317] width 825 height 19
click at [313, 313] on link "Link to Car's Page" at bounding box center [287, 318] width 86 height 13
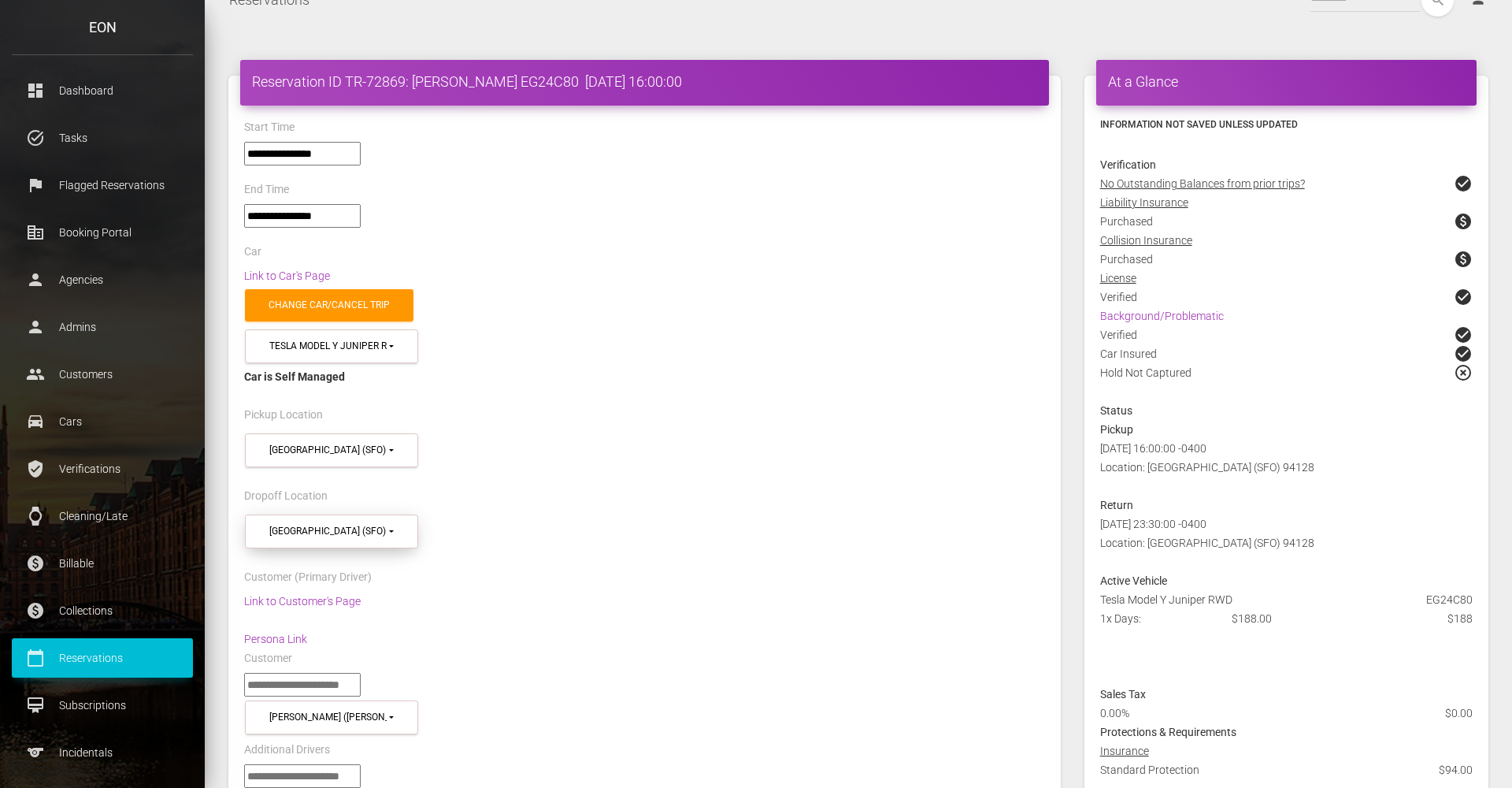
scroll to position [60, 0]
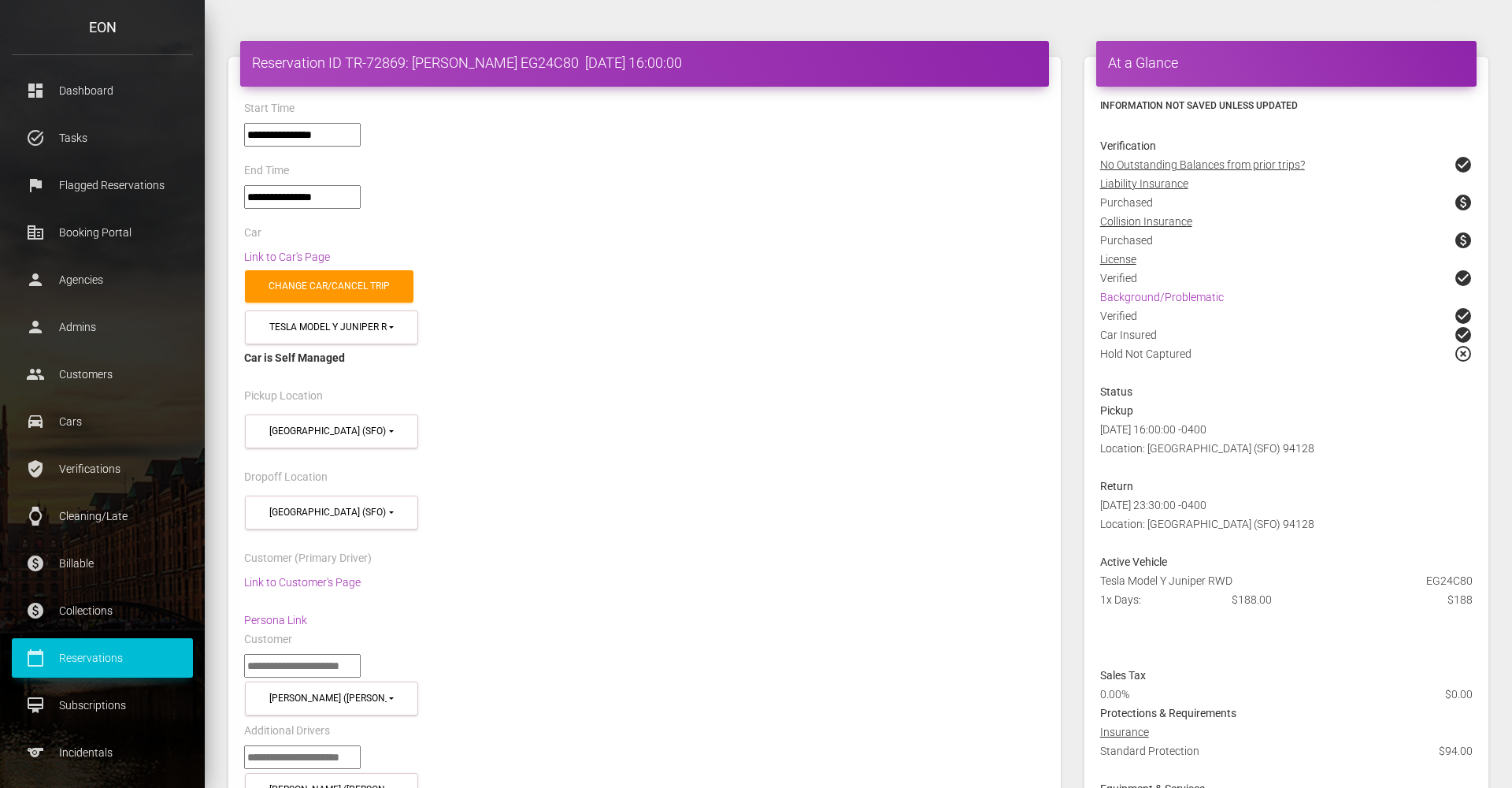
click at [359, 573] on div "Link to Customer's Page Persona Link" at bounding box center [645, 601] width 825 height 56
click at [355, 576] on link "Link to Customer's Page" at bounding box center [303, 582] width 117 height 13
click at [1003, 399] on div "Pickup Location" at bounding box center [645, 397] width 825 height 24
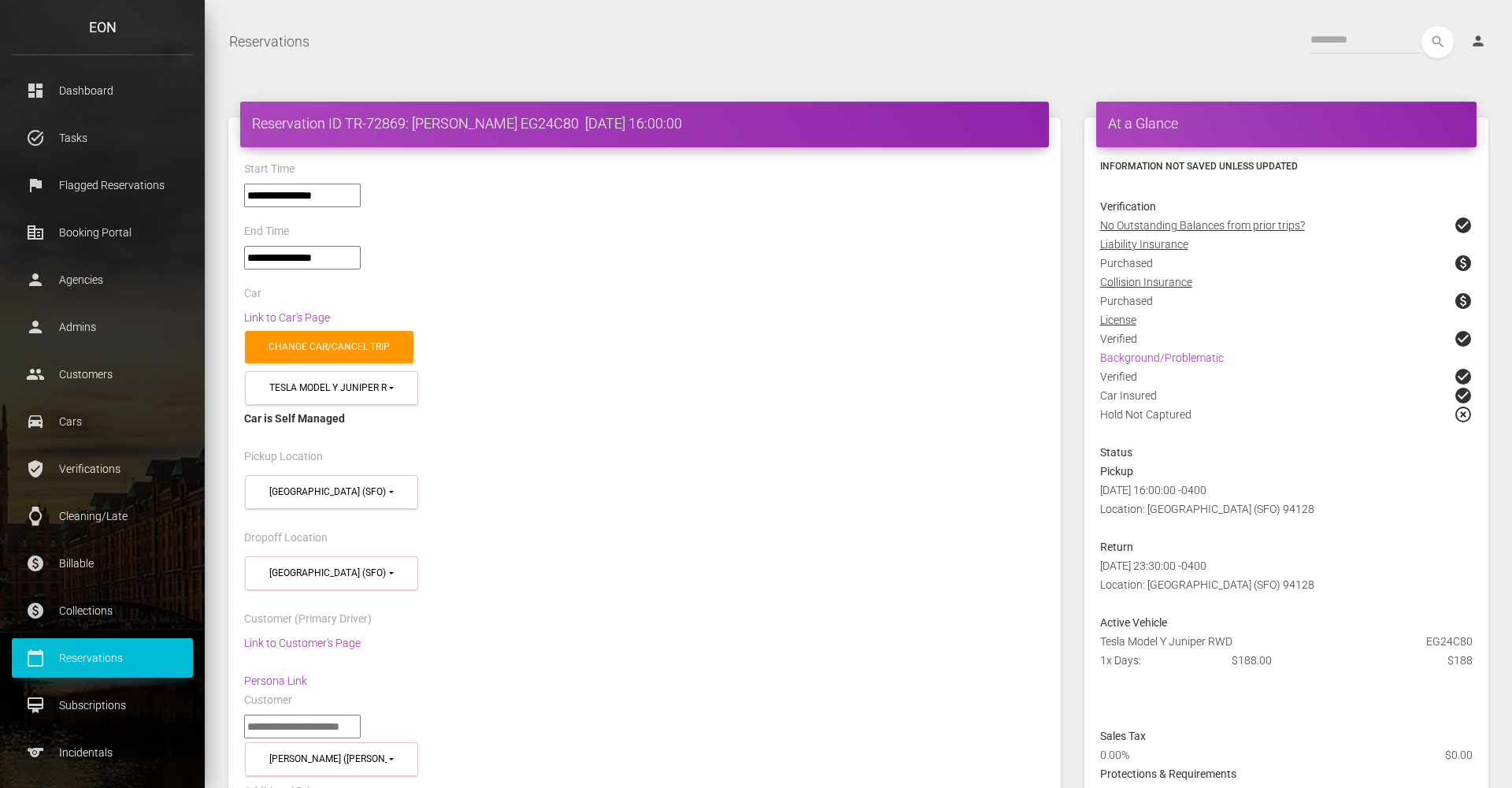
scroll to position [0, 0]
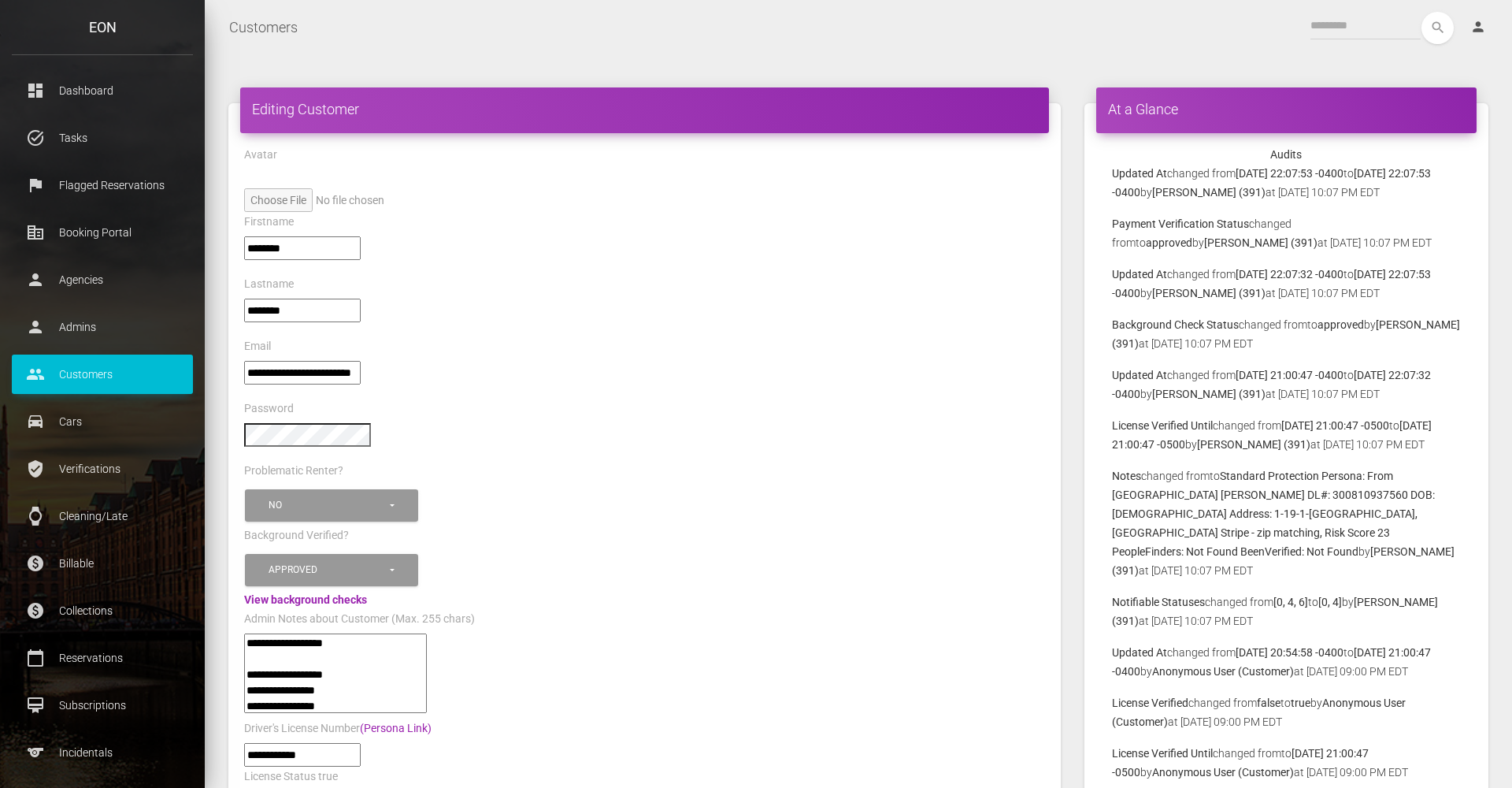
click at [1161, 302] on p "Updated At changed from [DATE] 22:07:32 -0400 to [DATE] 22:07:53 -0400 by [PERS…" at bounding box center [1286, 283] width 349 height 38
